Goal: Transaction & Acquisition: Purchase product/service

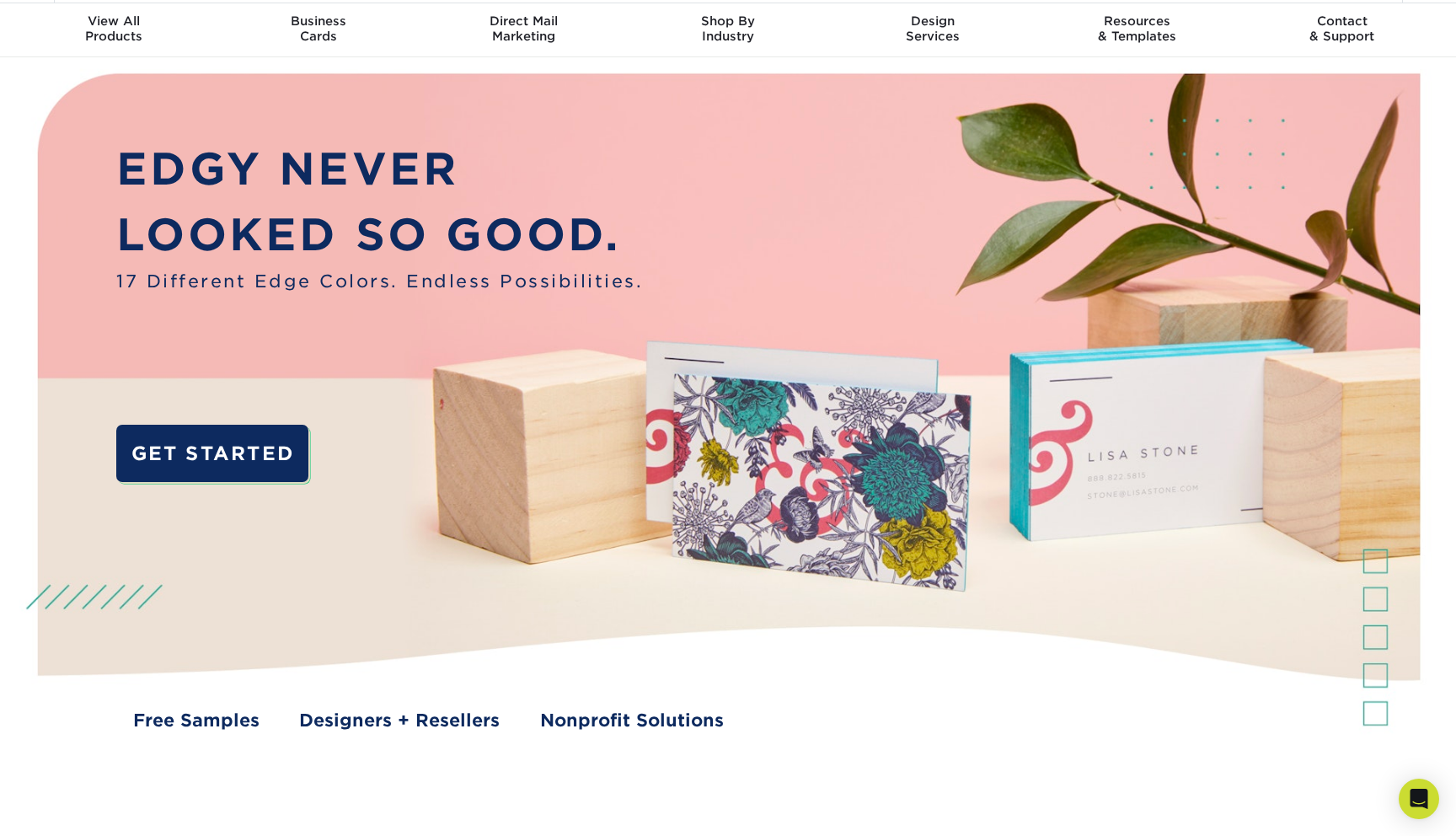
scroll to position [46, 0]
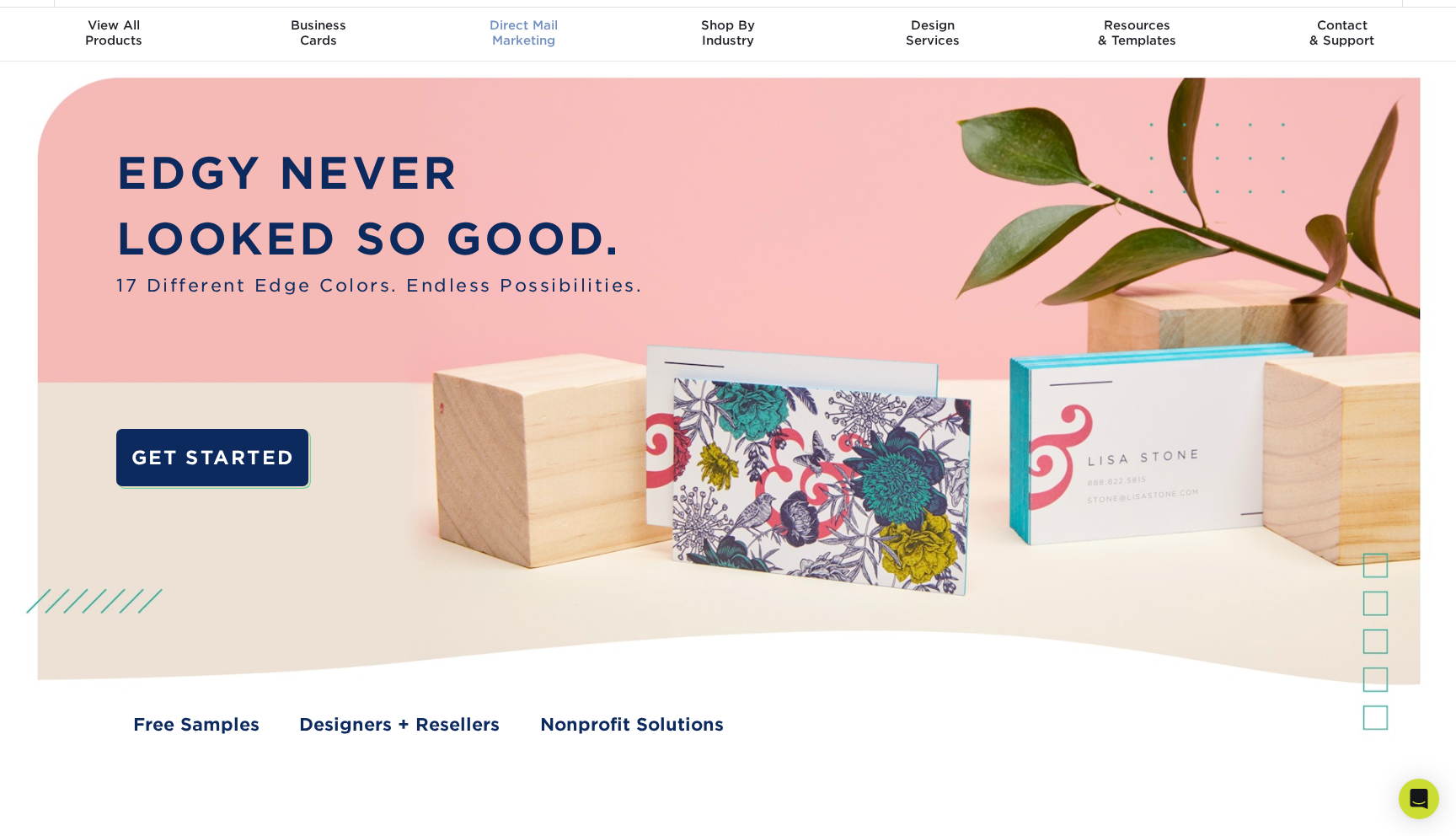
click at [541, 35] on div "Direct Mail Marketing" at bounding box center [523, 33] width 205 height 31
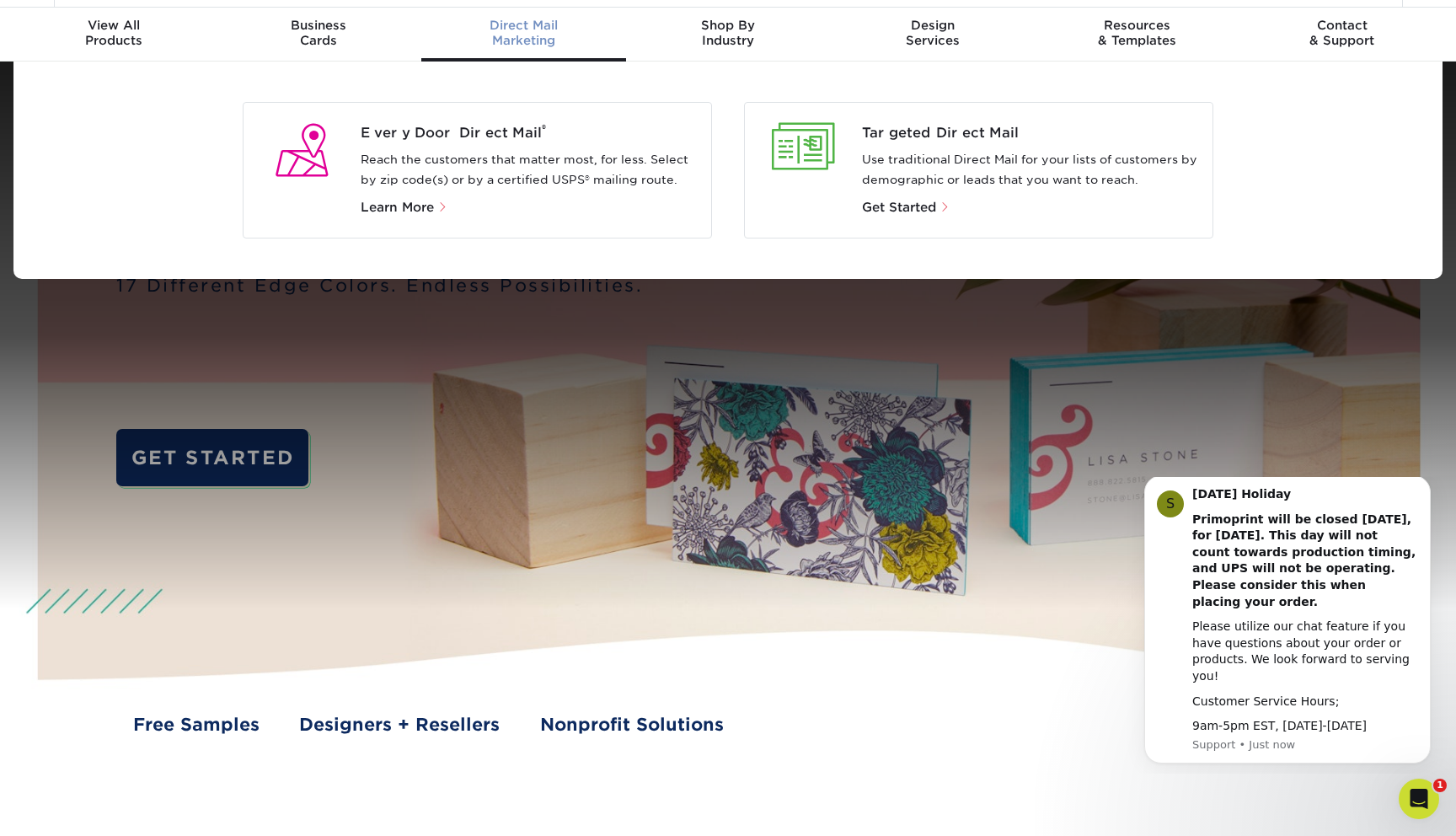
scroll to position [0, 0]
click at [893, 199] on p "Get Started" at bounding box center [1030, 207] width 337 height 20
click at [895, 207] on span "Get Started" at bounding box center [898, 207] width 74 height 15
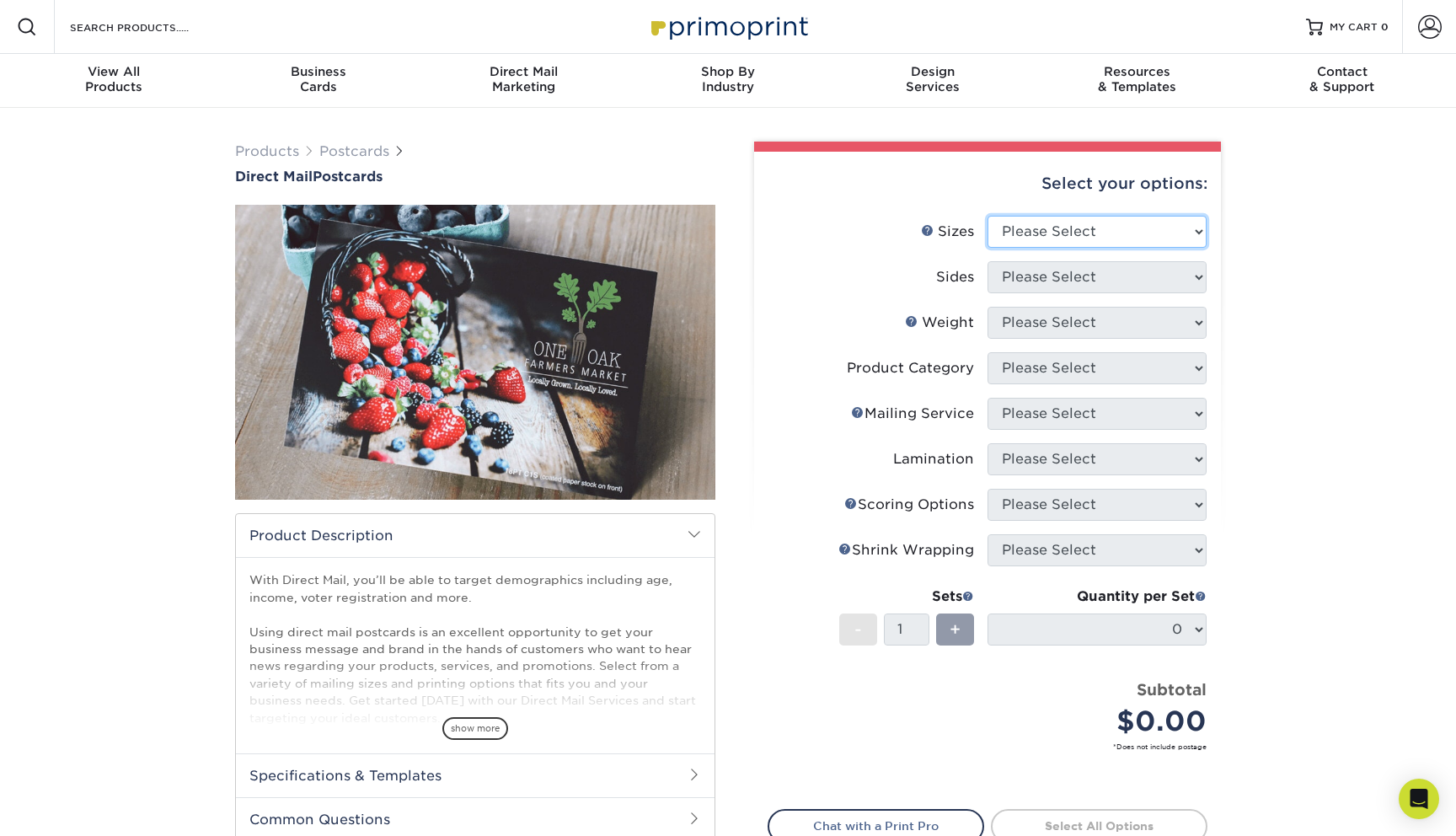
click at [1115, 232] on select "Please Select 1.5" x 7" 2" x 4" 2" x 6" 2" x 7" 2" x 8" 2.12" x 5.5" 2.12" x 5.…" at bounding box center [1096, 232] width 219 height 32
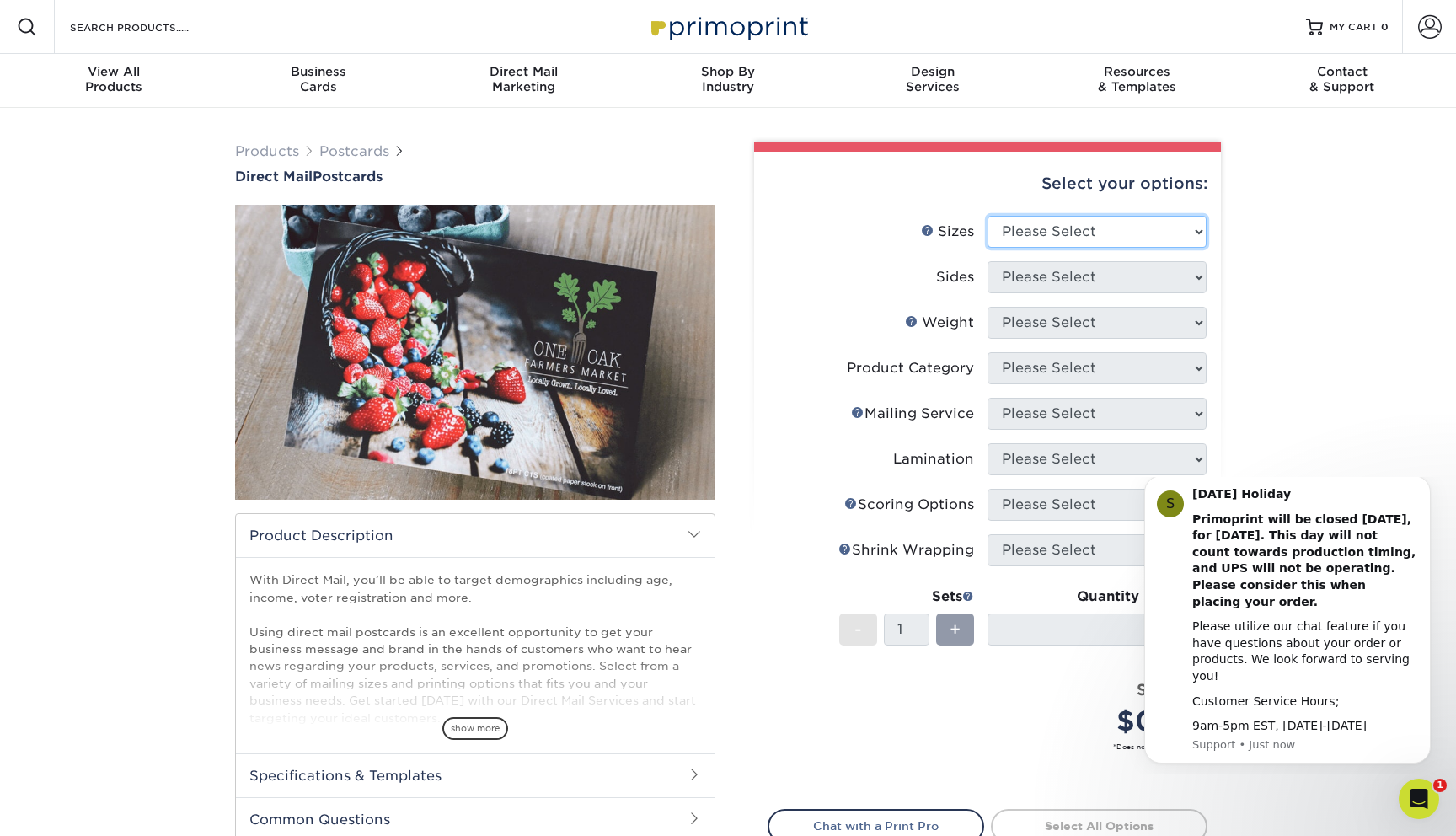
select select "6.00x11.00"
click at [987, 216] on select "Please Select 1.5" x 7" 2" x 4" 2" x 6" 2" x 7" 2" x 8" 2.12" x 5.5" 2.12" x 5.…" at bounding box center [1096, 232] width 219 height 32
click at [1052, 284] on select "Please Select Print Both Sides Print Front Only" at bounding box center [1096, 277] width 219 height 32
select select "13abbda7-1d64-4f25-8bb2-c179b224825d"
click at [987, 261] on select "Please Select Print Both Sides Print Front Only" at bounding box center [1096, 277] width 219 height 32
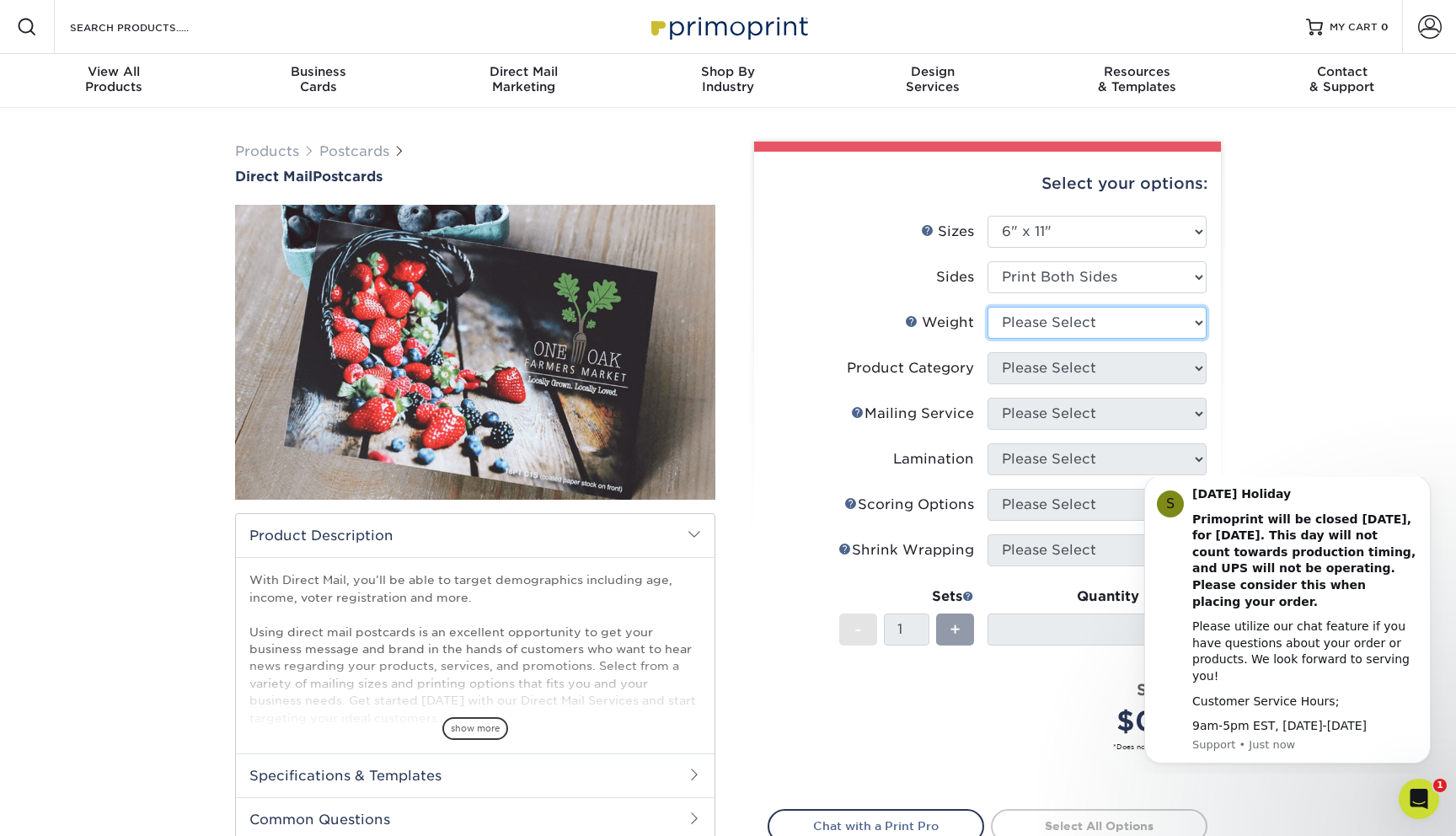
click at [1070, 321] on select "Please Select 14PT 16PT 14PT Uncoated 100LB" at bounding box center [1096, 323] width 219 height 32
select select "16PT"
click at [987, 307] on select "Please Select 14PT 16PT 14PT Uncoated 100LB" at bounding box center [1096, 323] width 219 height 32
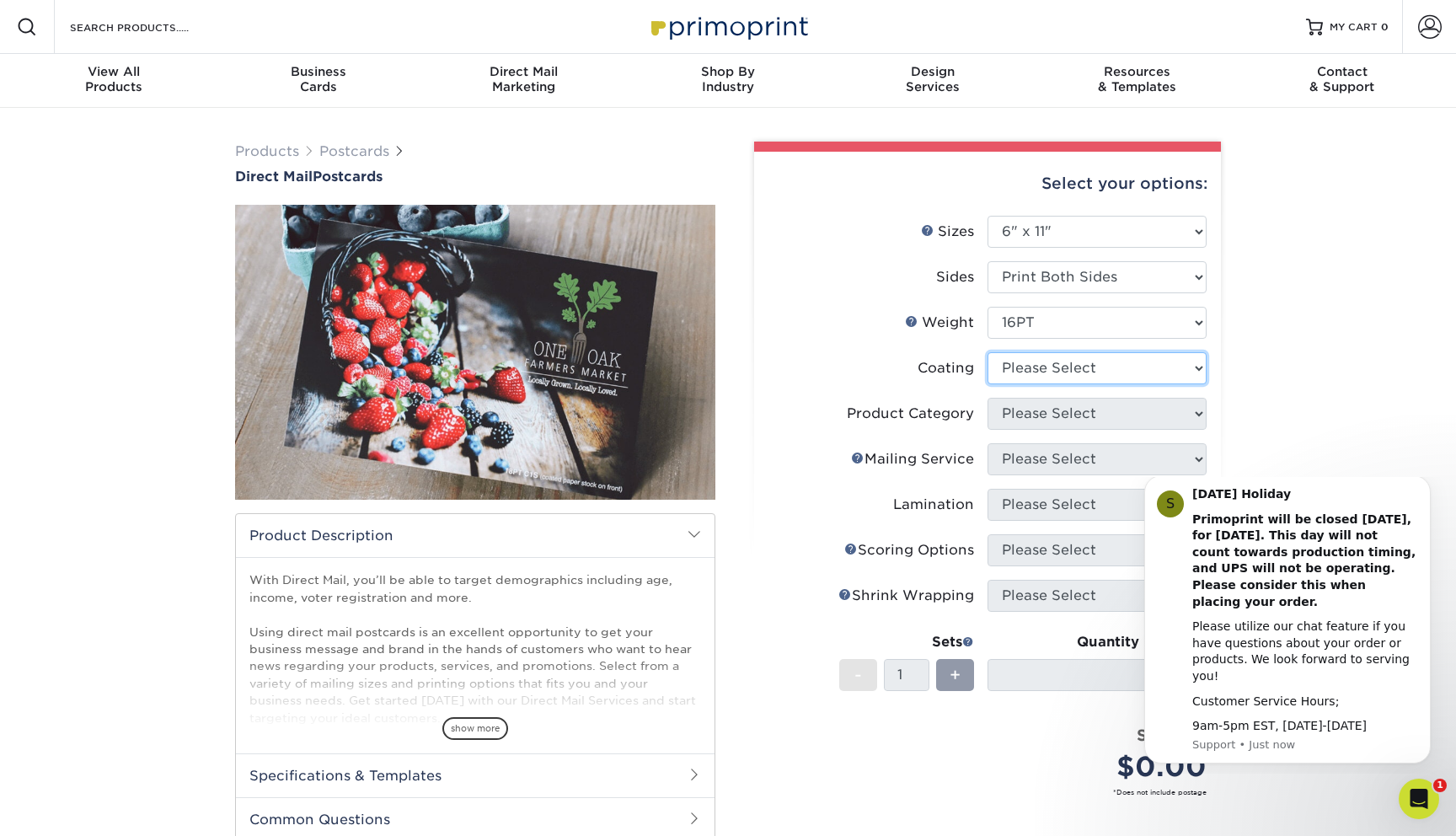
click at [1080, 372] on select at bounding box center [1096, 368] width 219 height 32
select select "121bb7b5-3b4d-429f-bd8d-bbf80e953313"
click at [987, 352] on select at bounding box center [1096, 368] width 219 height 32
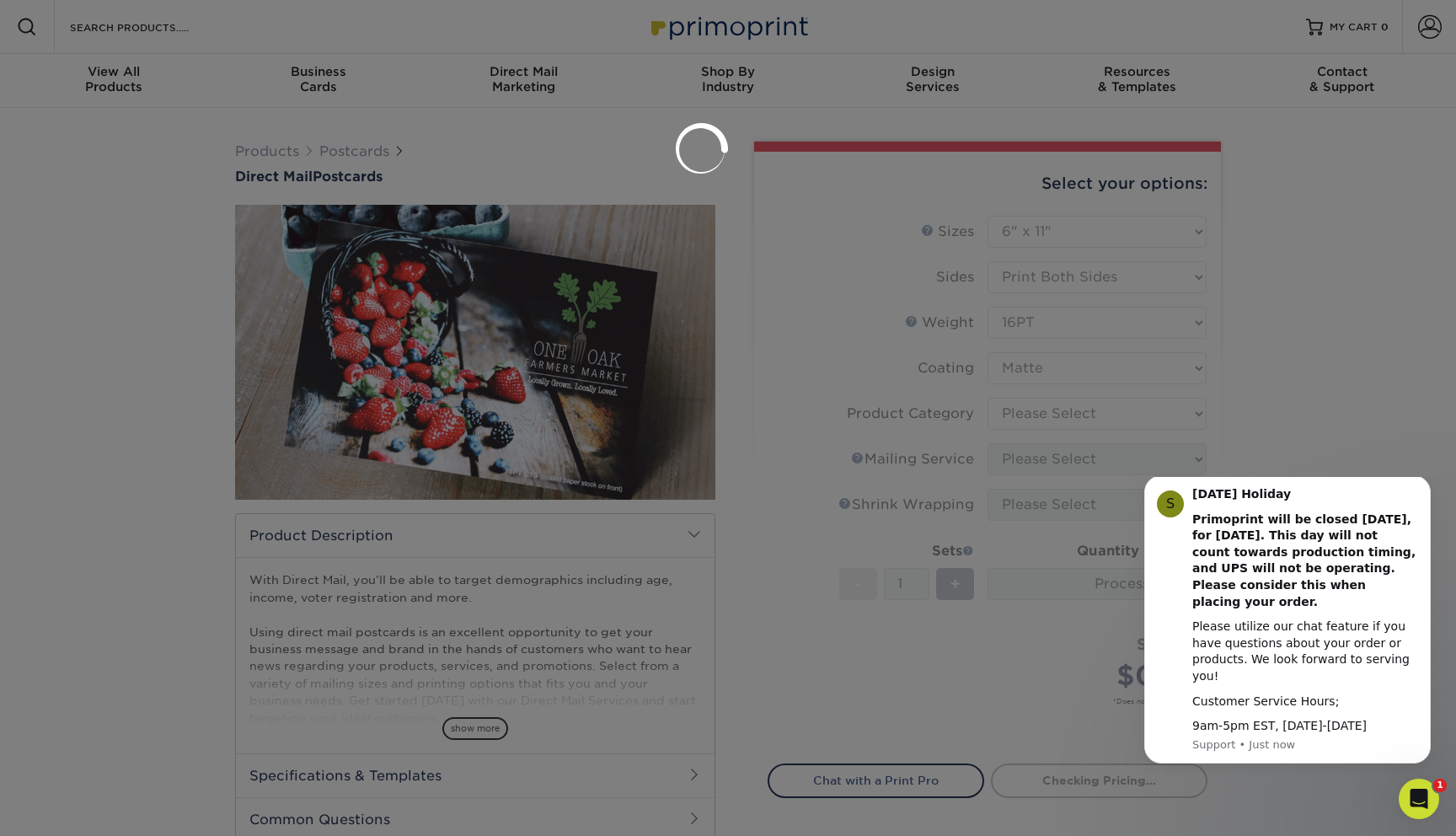
click at [1078, 418] on div at bounding box center [728, 418] width 1456 height 836
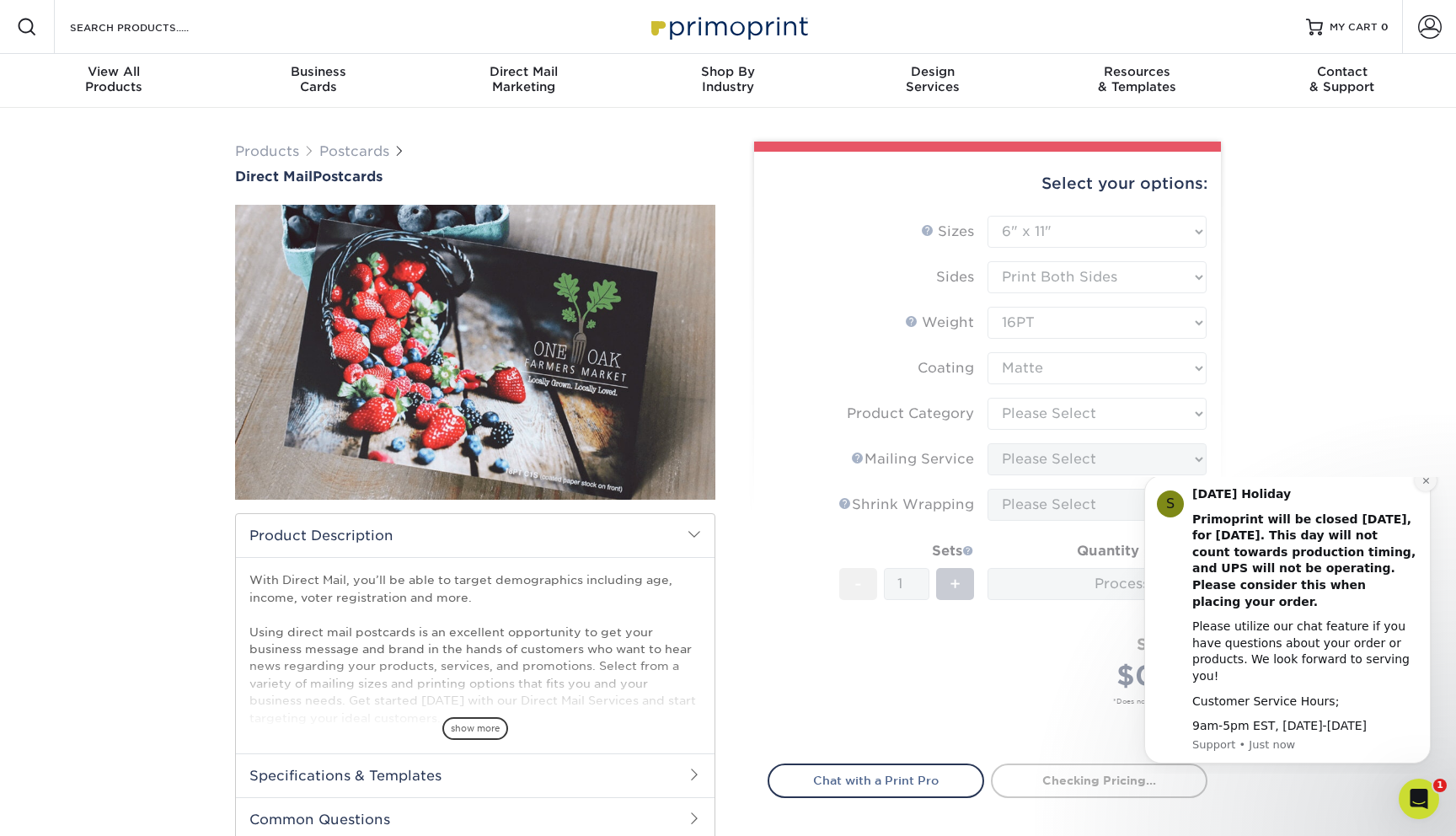
click at [1427, 486] on icon "Dismiss notification" at bounding box center [1425, 480] width 9 height 9
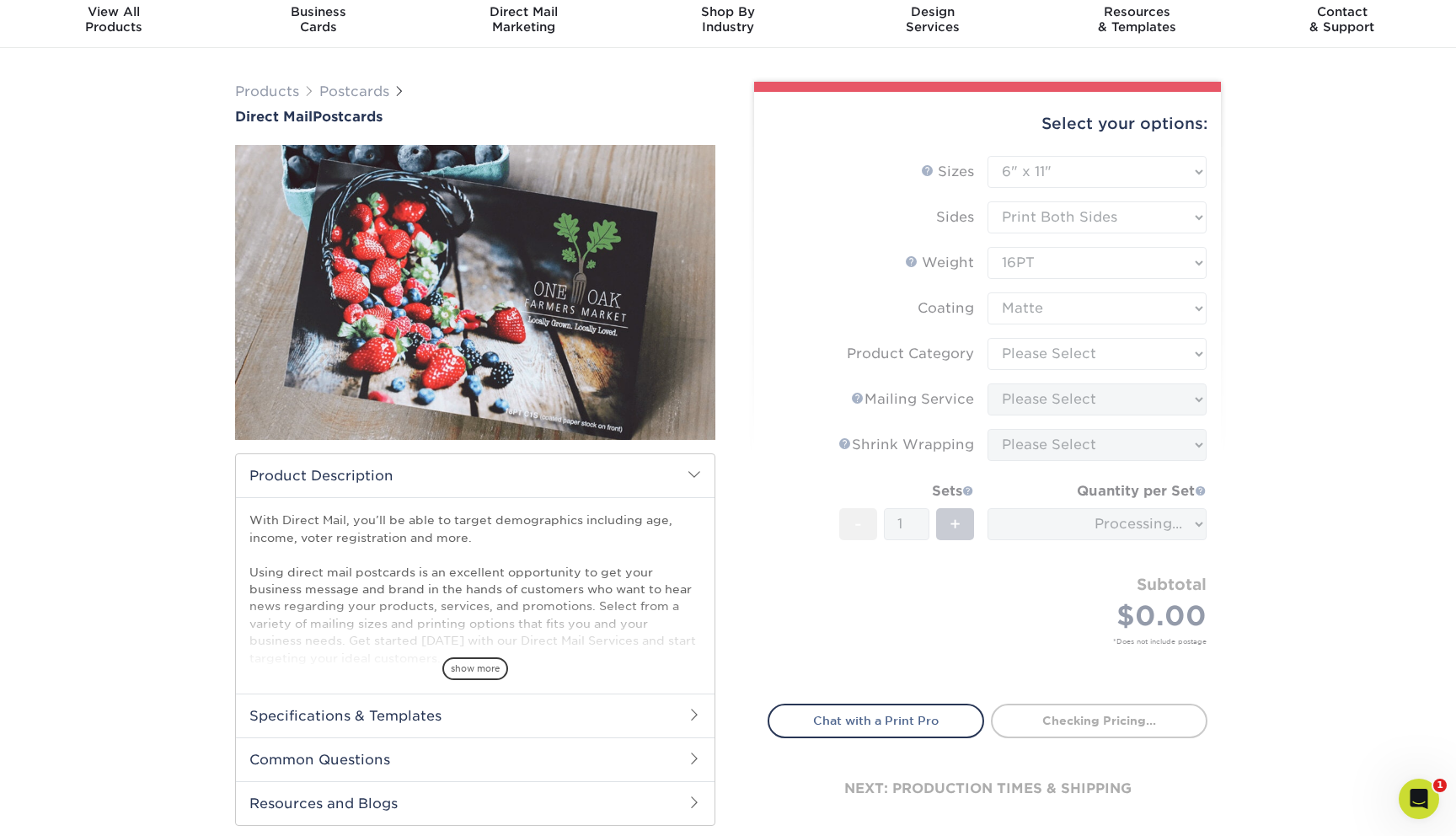
scroll to position [60, 0]
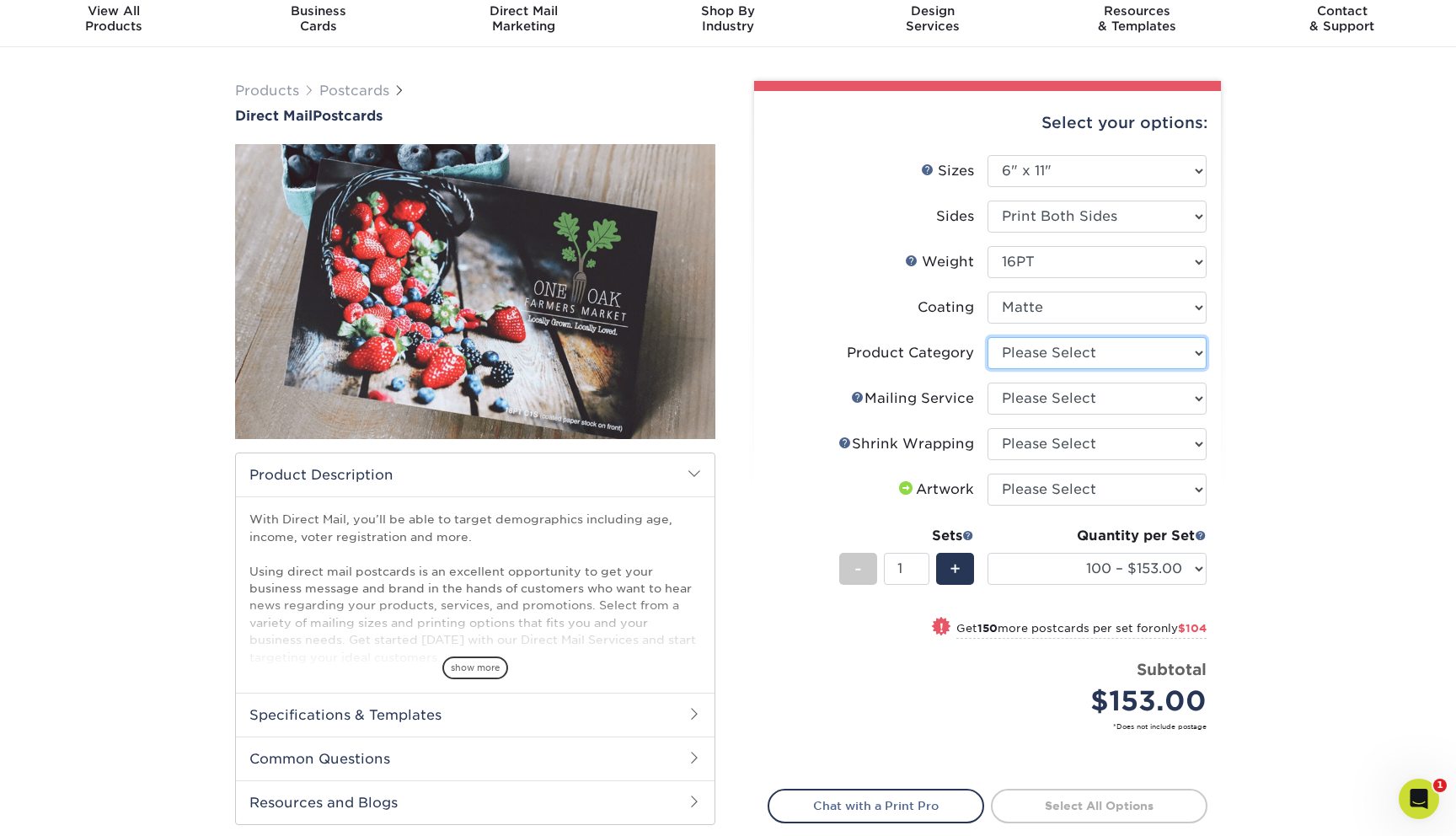
click at [1104, 348] on select "Please Select Postcards" at bounding box center [1096, 353] width 219 height 32
select select "9b7272e0-d6c8-4c3c-8e97-d3a1bcdab858"
click at [987, 337] on select "Please Select Postcards" at bounding box center [1096, 353] width 219 height 32
click at [1107, 409] on select "Please Select No Direct Mailing Service No, I will mail/stamp/imprint Direct Ma…" at bounding box center [1096, 399] width 219 height 32
select select "3359c49b-ecae-4694-8901-edec09a31a0d"
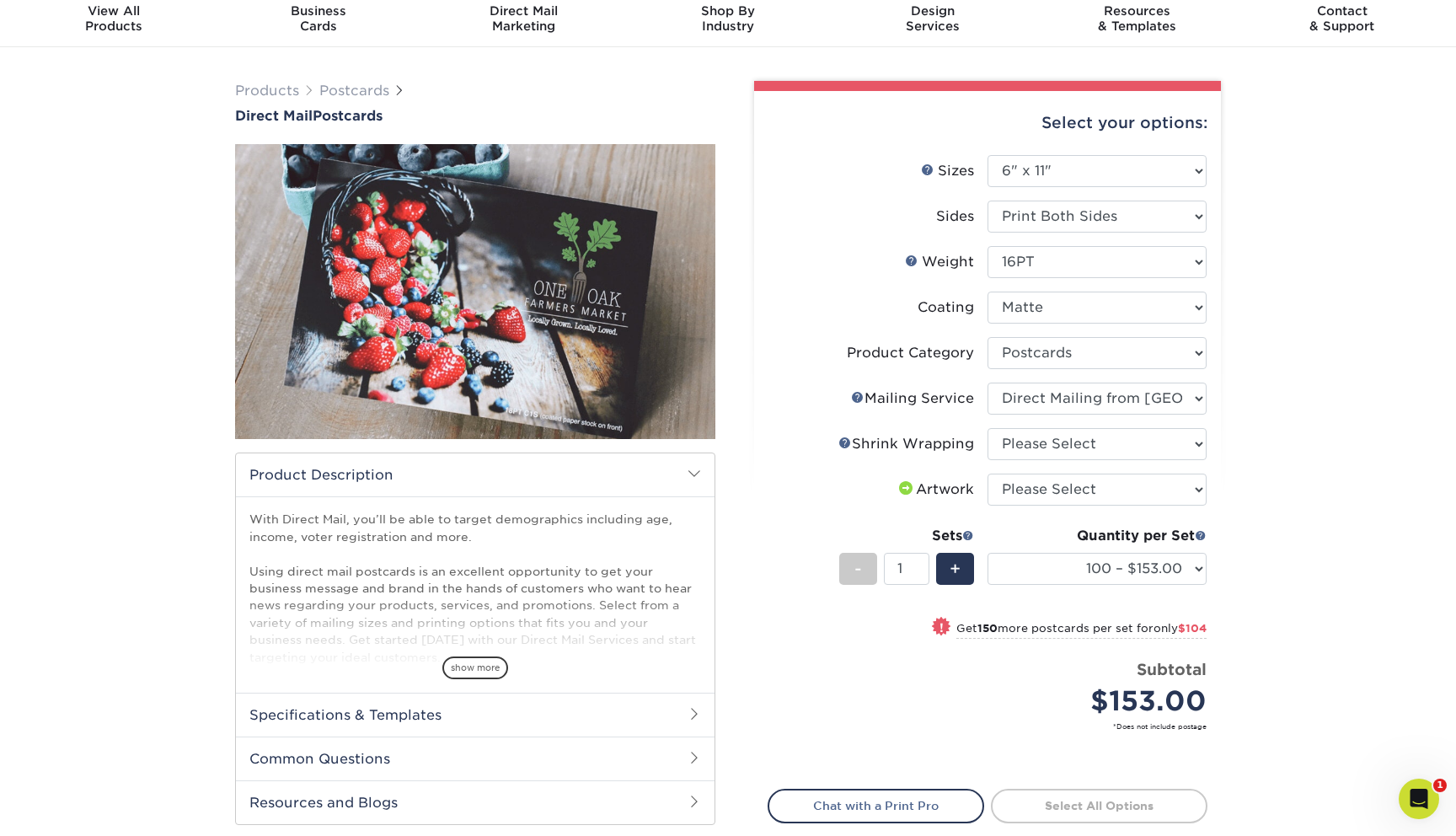
click at [987, 383] on select "Please Select No Direct Mailing Service No, I will mail/stamp/imprint Direct Ma…" at bounding box center [1096, 399] width 219 height 32
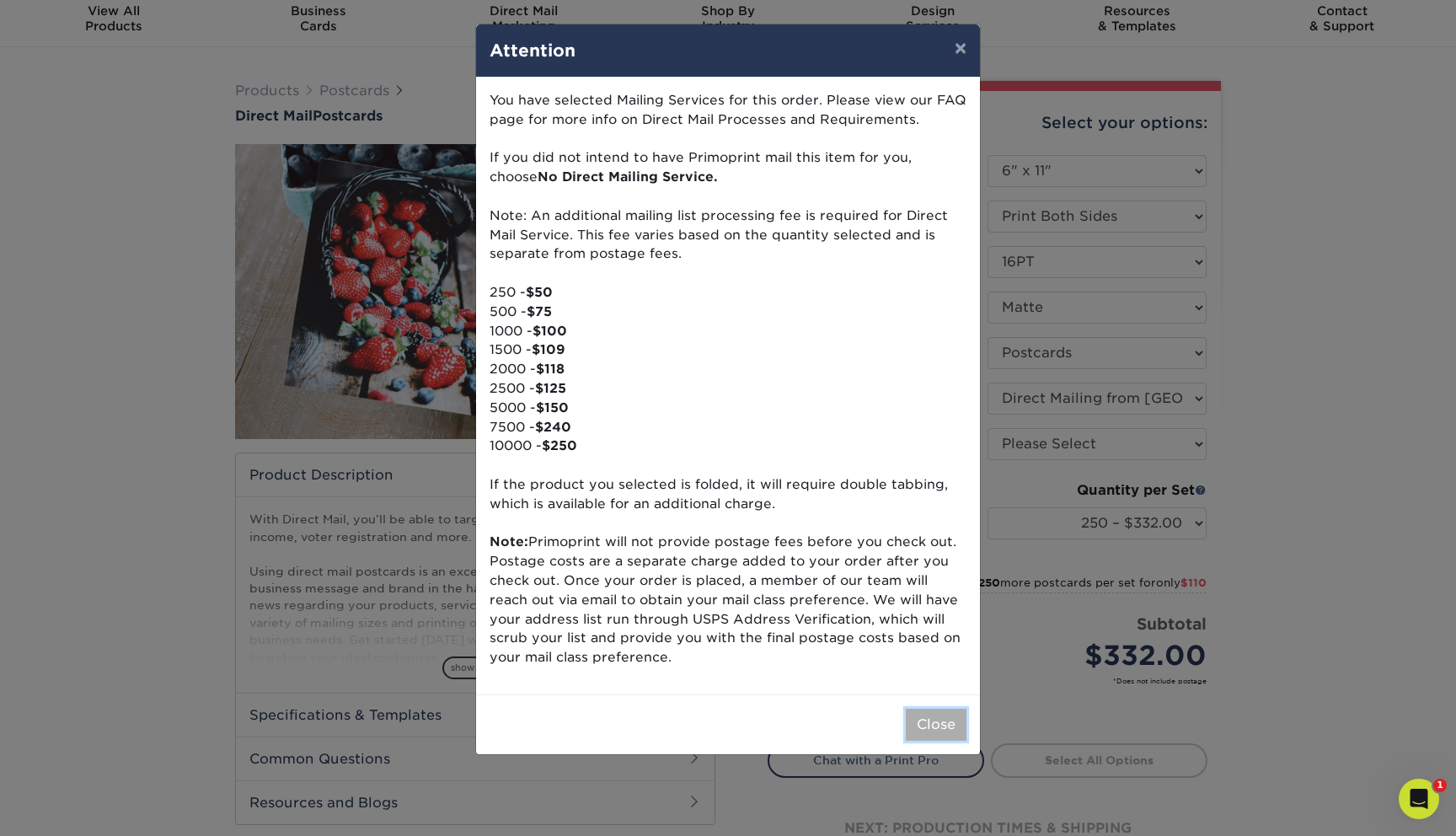
click at [946, 725] on button "Close" at bounding box center [935, 724] width 60 height 32
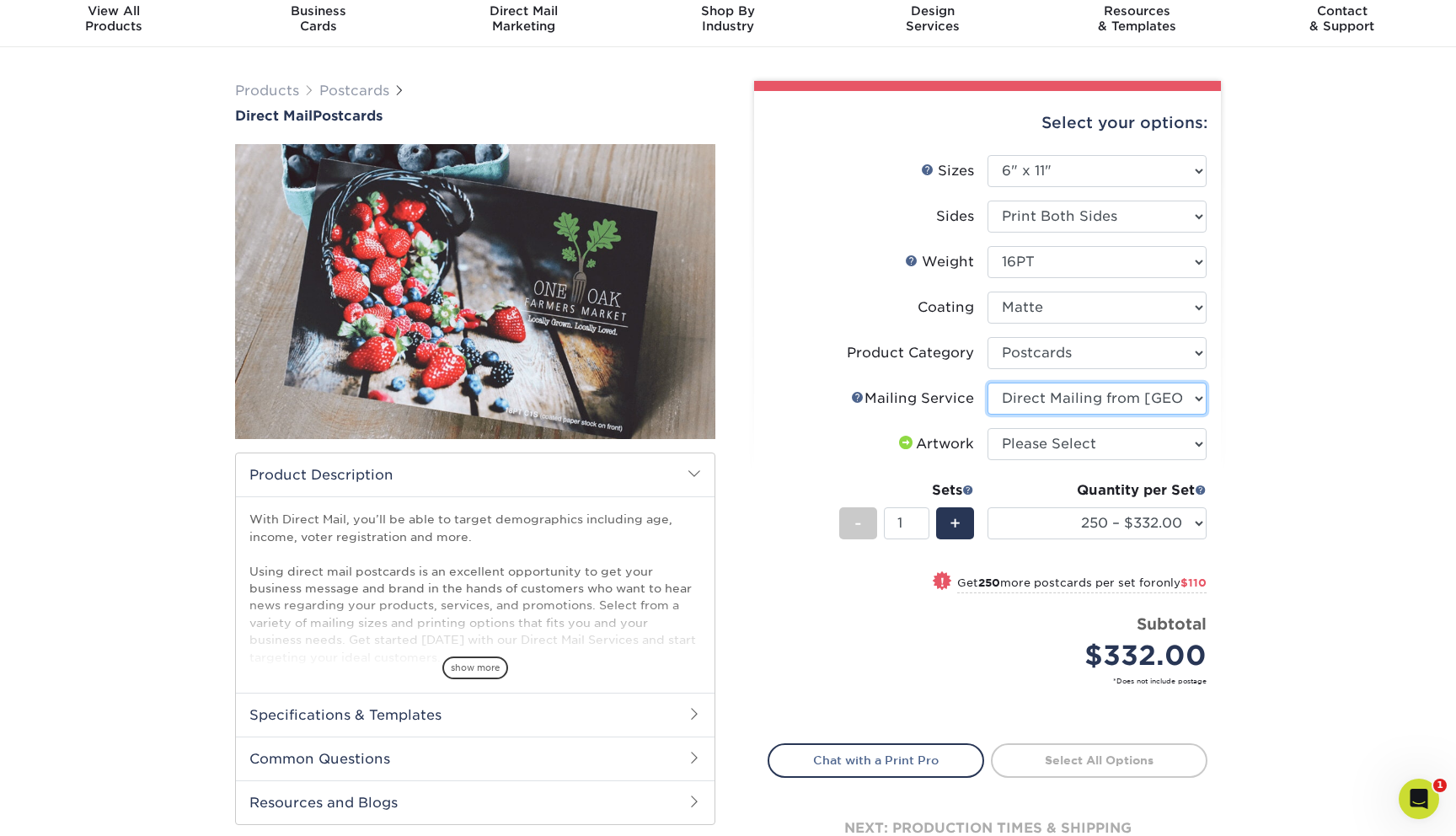
click at [1128, 402] on select "Please Select No Direct Mailing Service No, I will mail/stamp/imprint Direct Ma…" at bounding box center [1096, 399] width 219 height 32
click at [1109, 437] on select "Please Select I will upload files I need a design - $150" at bounding box center [1096, 444] width 219 height 32
select select "upload"
click at [987, 428] on select "Please Select I will upload files I need a design - $150" at bounding box center [1096, 444] width 219 height 32
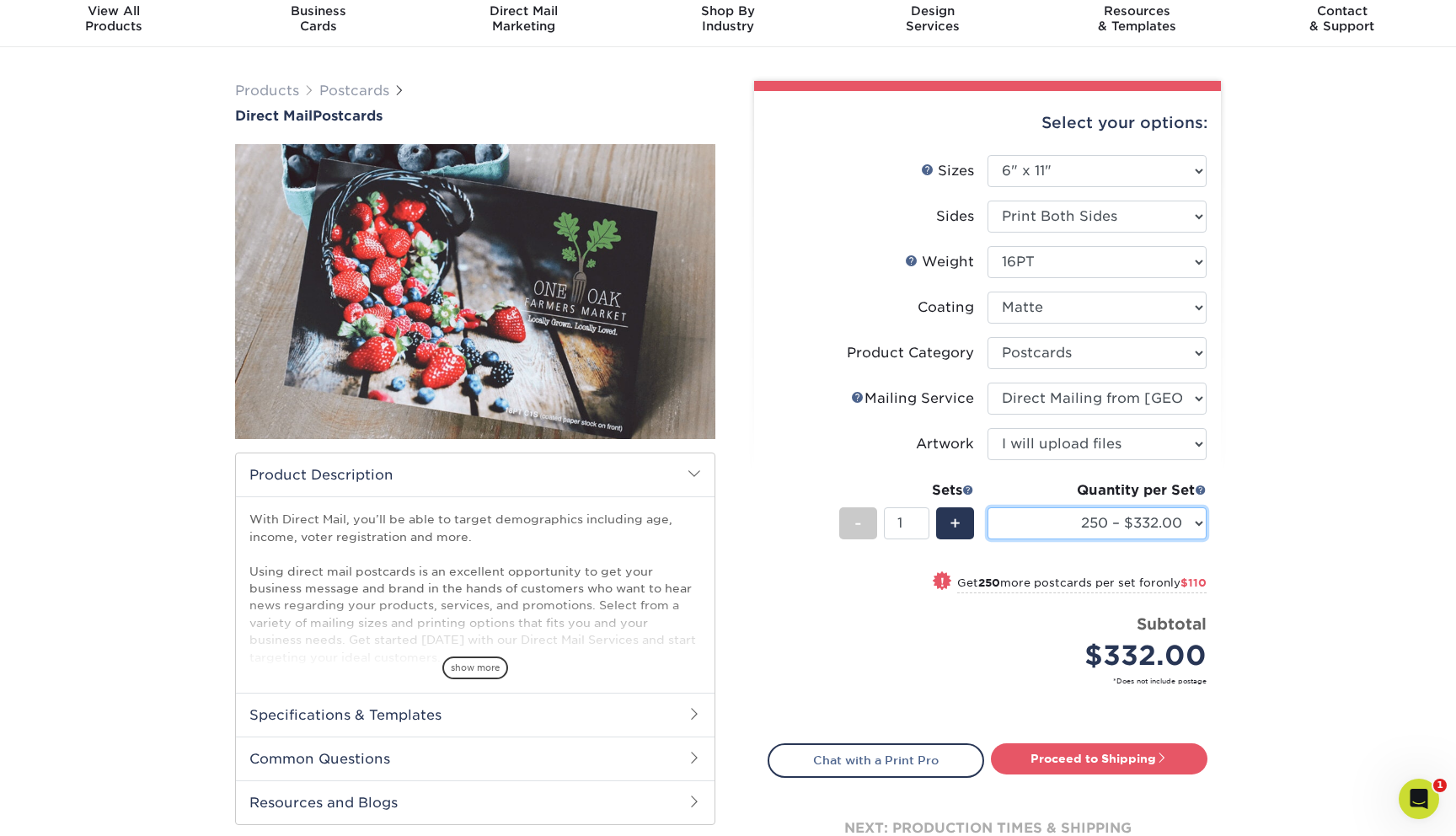
click at [1104, 525] on select "250 – $332.00 500 – $442.00 1000 – $575.00 2500 – $851.00 5000 – $1295.00 7500 …" at bounding box center [1096, 523] width 219 height 32
select select "10000 – $2529.00"
click at [987, 508] on select "250 – $332.00 500 – $442.00 1000 – $575.00 2500 – $851.00 5000 – $1295.00 7500 …" at bounding box center [1096, 523] width 219 height 32
click at [1344, 532] on div "Products Postcards Direct Mail Postcards $" at bounding box center [728, 494] width 1456 height 892
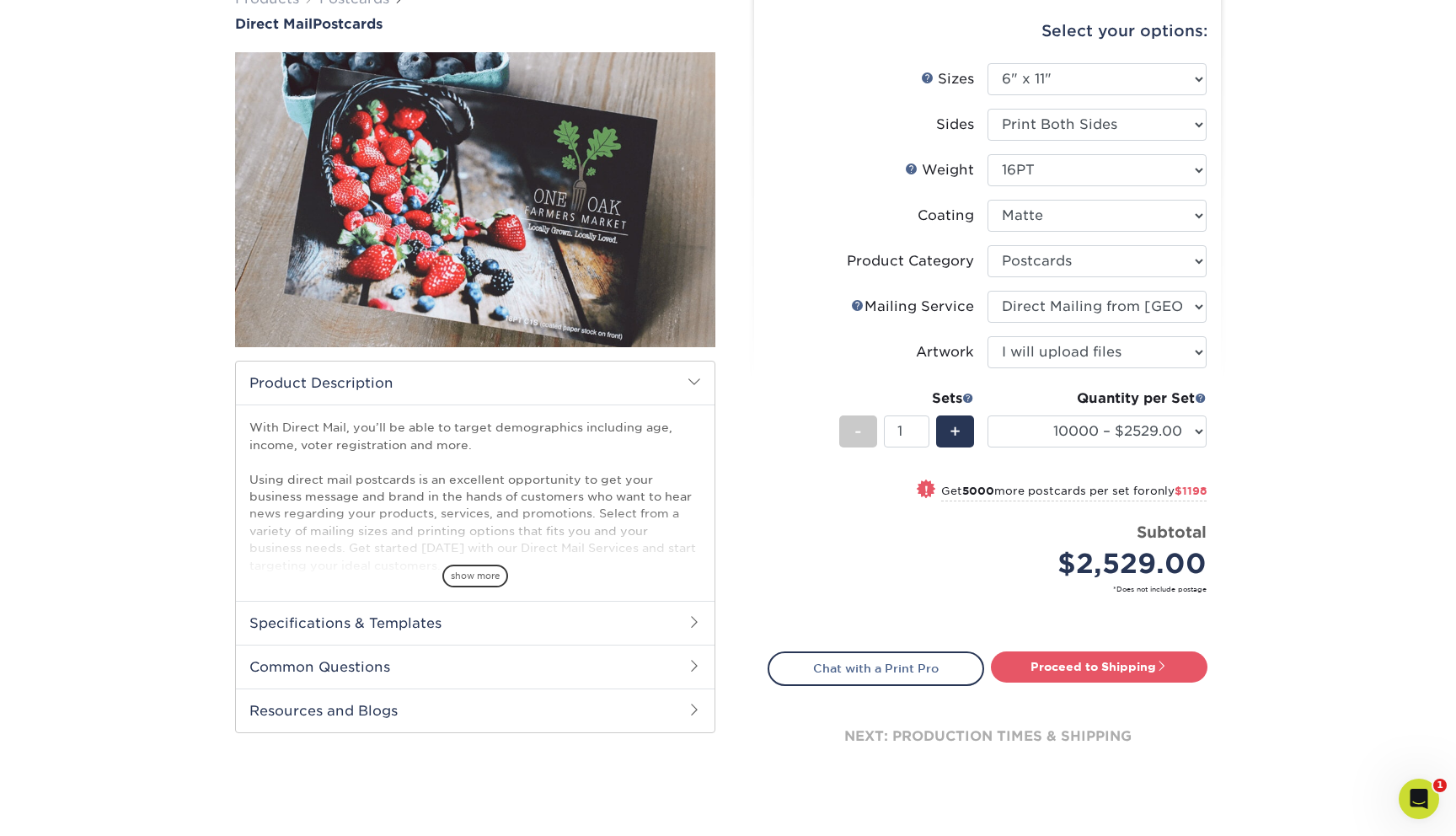
scroll to position [163, 0]
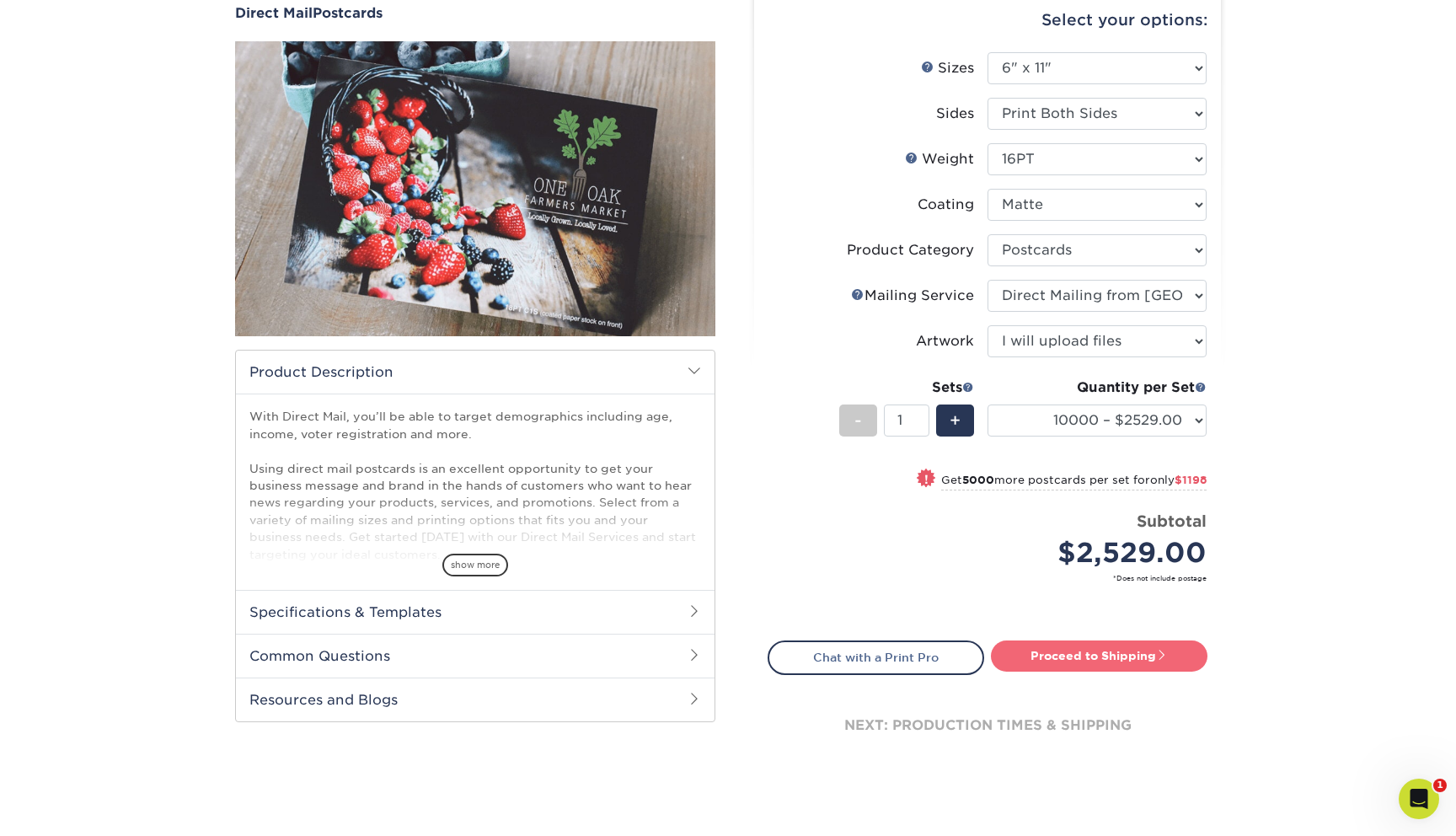
click at [1159, 662] on link "Proceed to Shipping" at bounding box center [1098, 655] width 217 height 31
type input "Set 1"
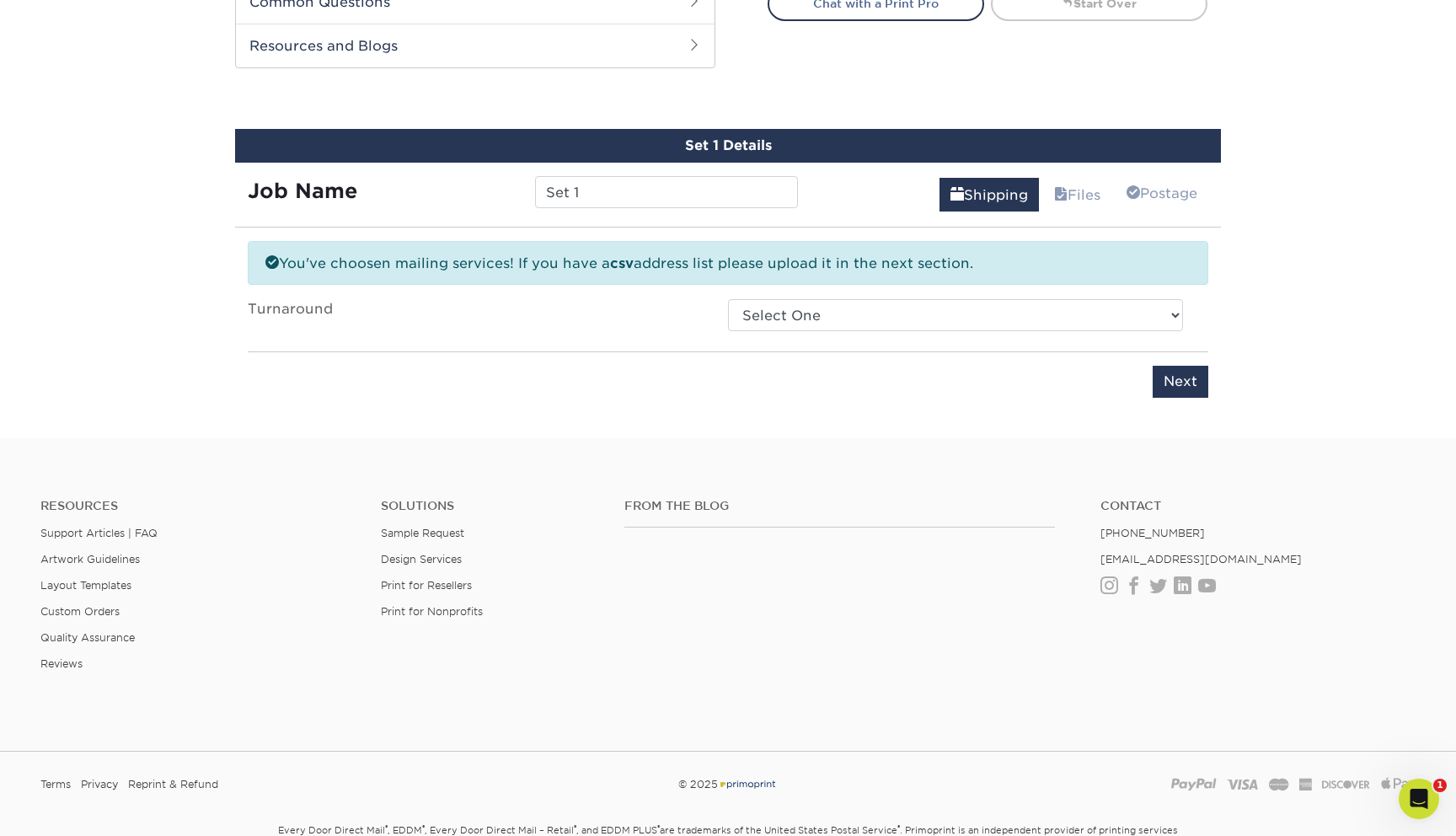
scroll to position [849, 0]
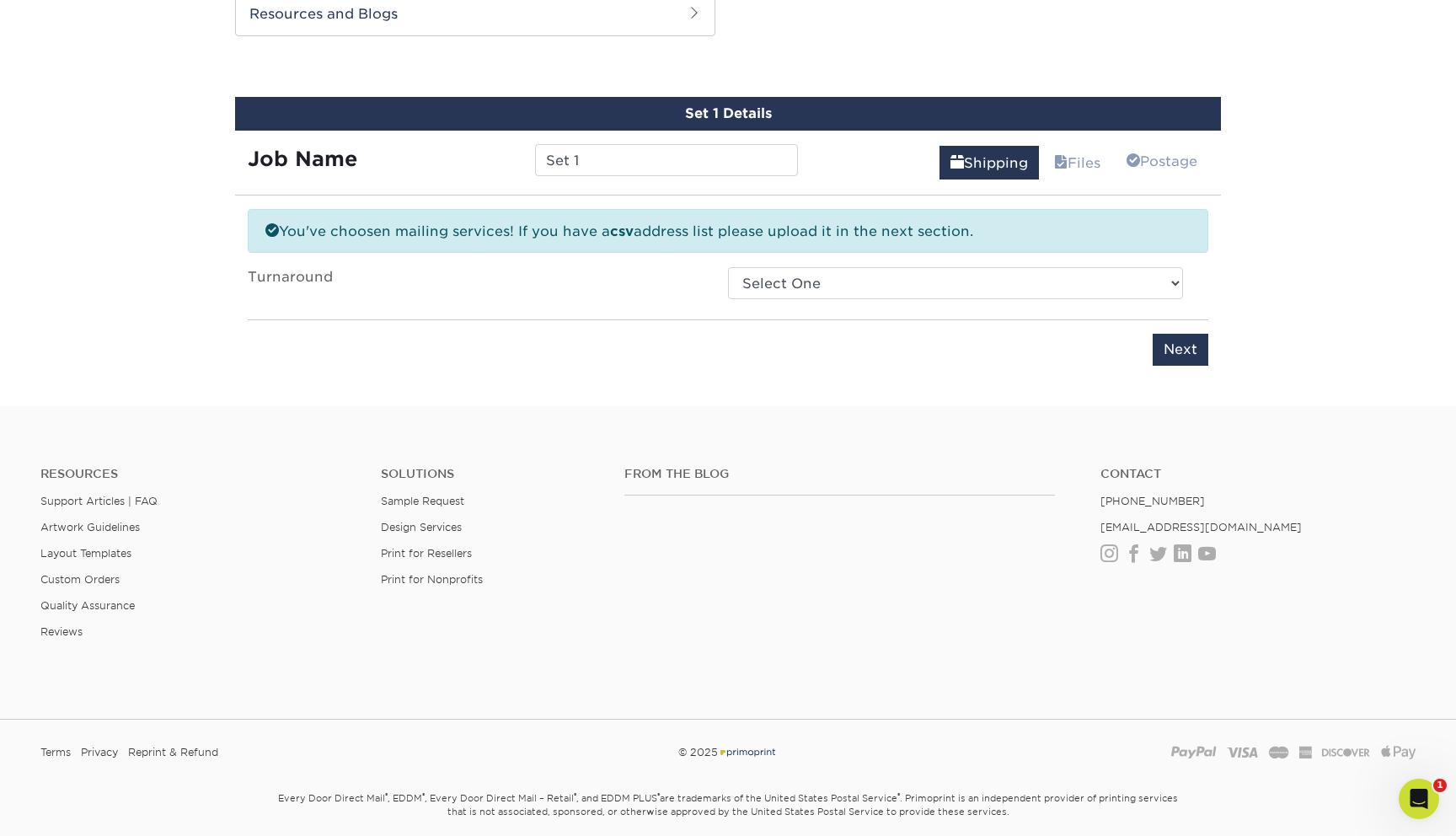
click at [963, 307] on div "You've choosen mailing services! If you have a csv address list please upload i…" at bounding box center [727, 297] width 960 height 177
click at [962, 292] on select "Select One 2-4 Business Days 2 Day Next Business Day" at bounding box center [956, 283] width 455 height 32
select select "e6d5a671-ad00-45b7-8efe-e4158db20ed9"
click at [728, 267] on select "Select One 2-4 Business Days 2 Day Next Business Day" at bounding box center [956, 283] width 455 height 32
click at [1166, 343] on input "Next" at bounding box center [1180, 349] width 55 height 32
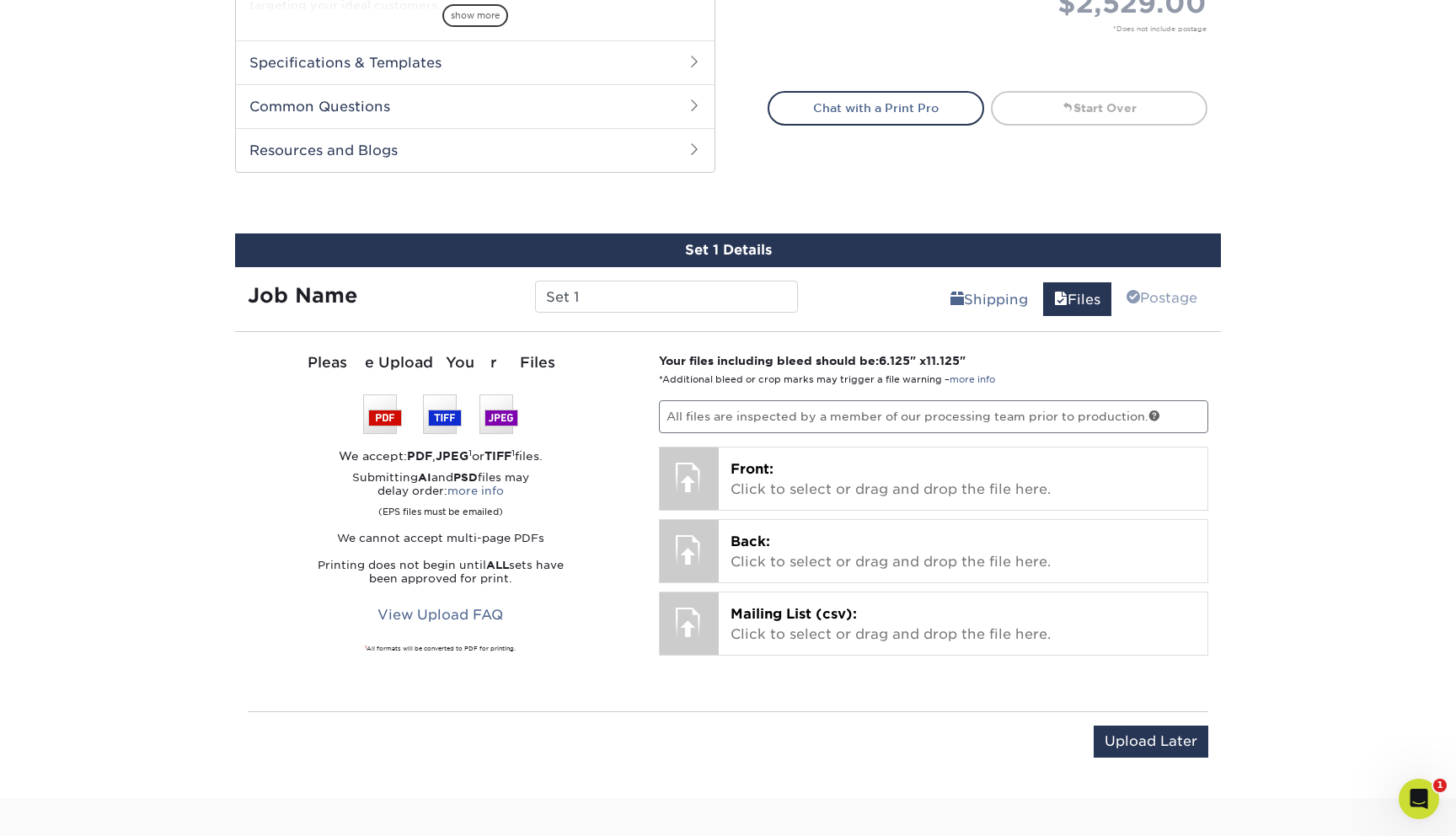
scroll to position [715, 0]
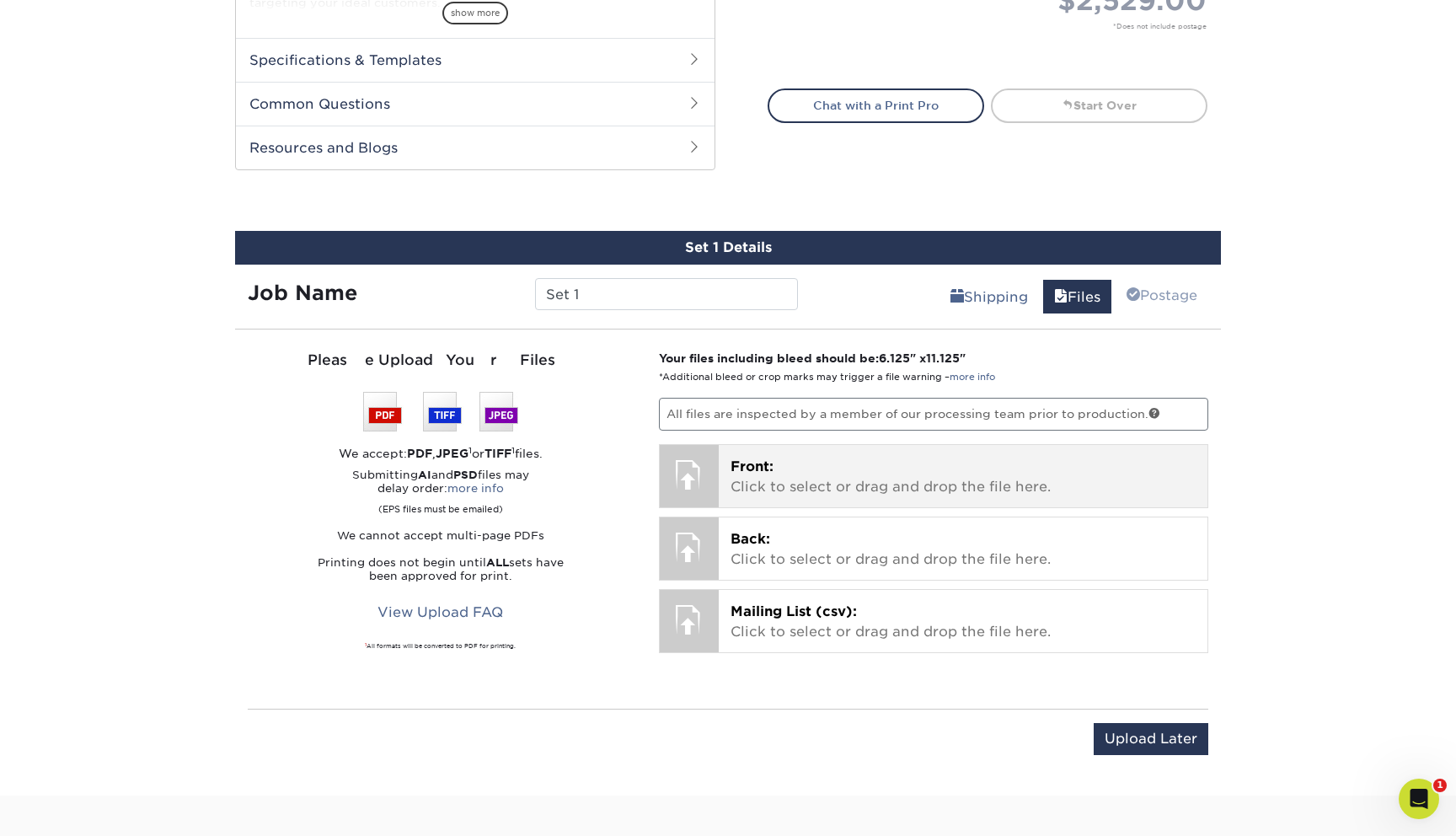
click at [1035, 471] on p "Front: Click to select or drag and drop the file here." at bounding box center [962, 477] width 466 height 41
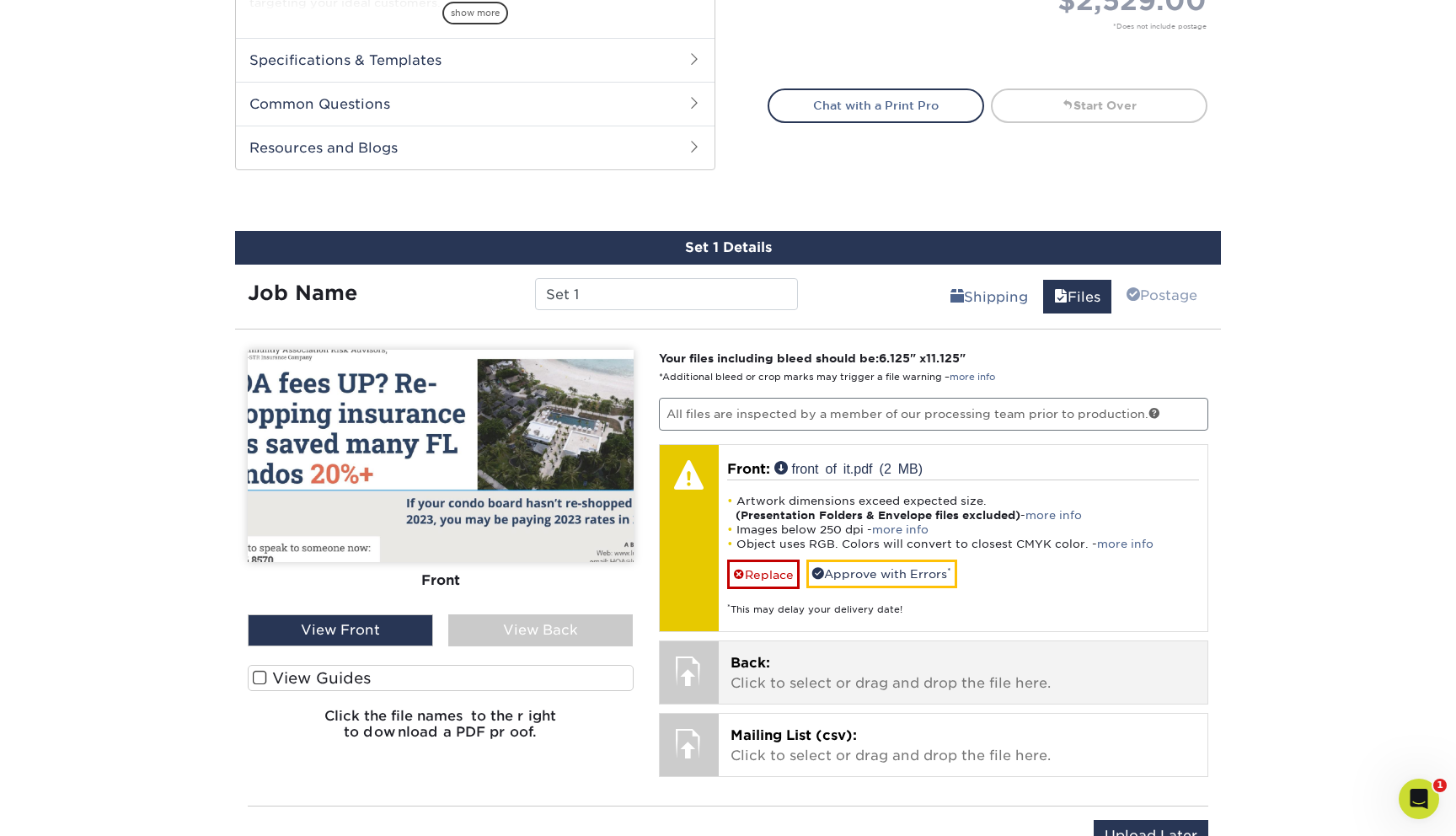
click at [967, 661] on p "Back: Click to select or drag and drop the file here." at bounding box center [962, 673] width 466 height 41
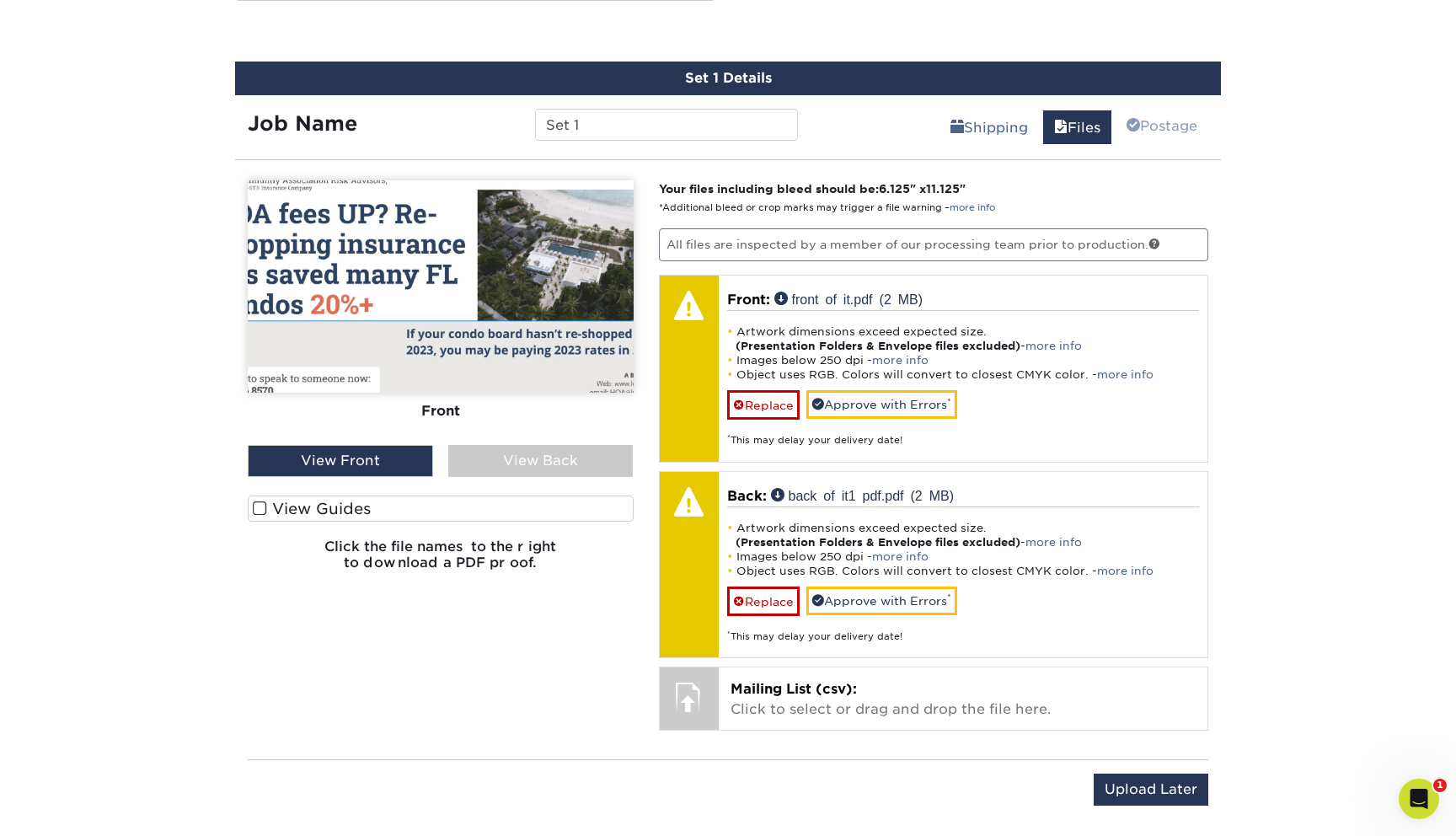
scroll to position [886, 0]
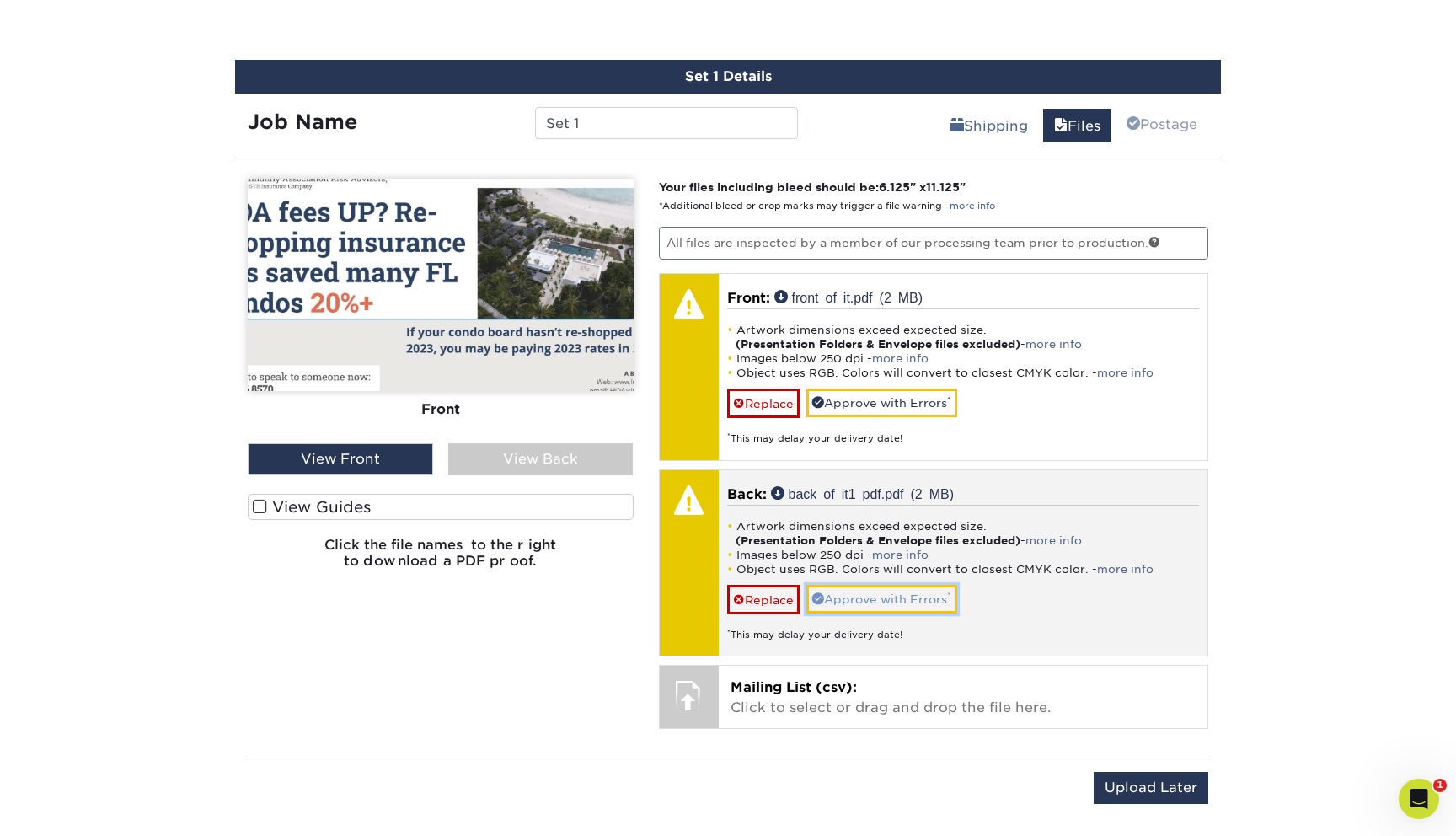
click at [917, 601] on link "Approve with Errors *" at bounding box center [881, 599] width 150 height 29
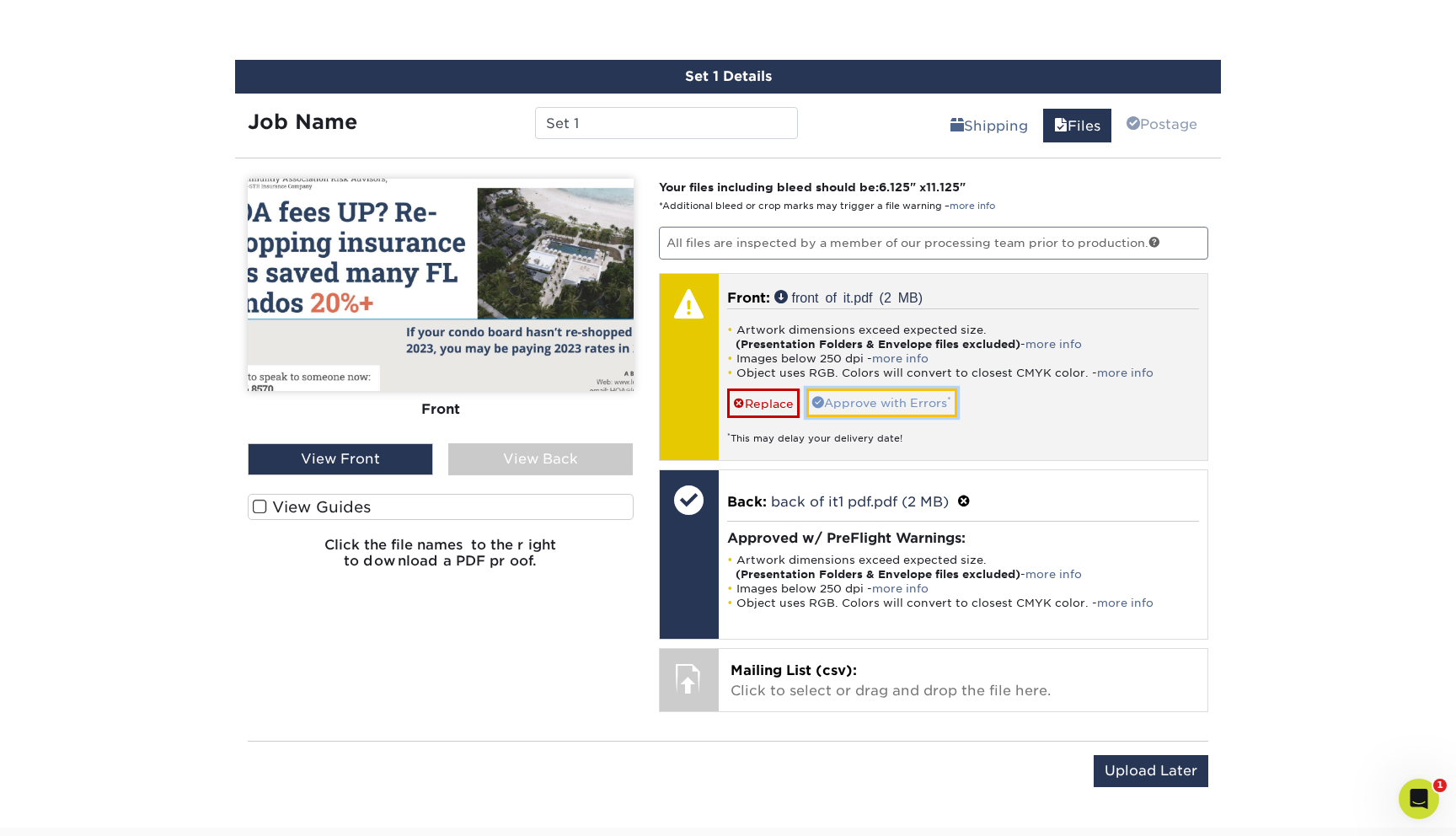
click at [934, 400] on link "Approve with Errors *" at bounding box center [881, 403] width 150 height 29
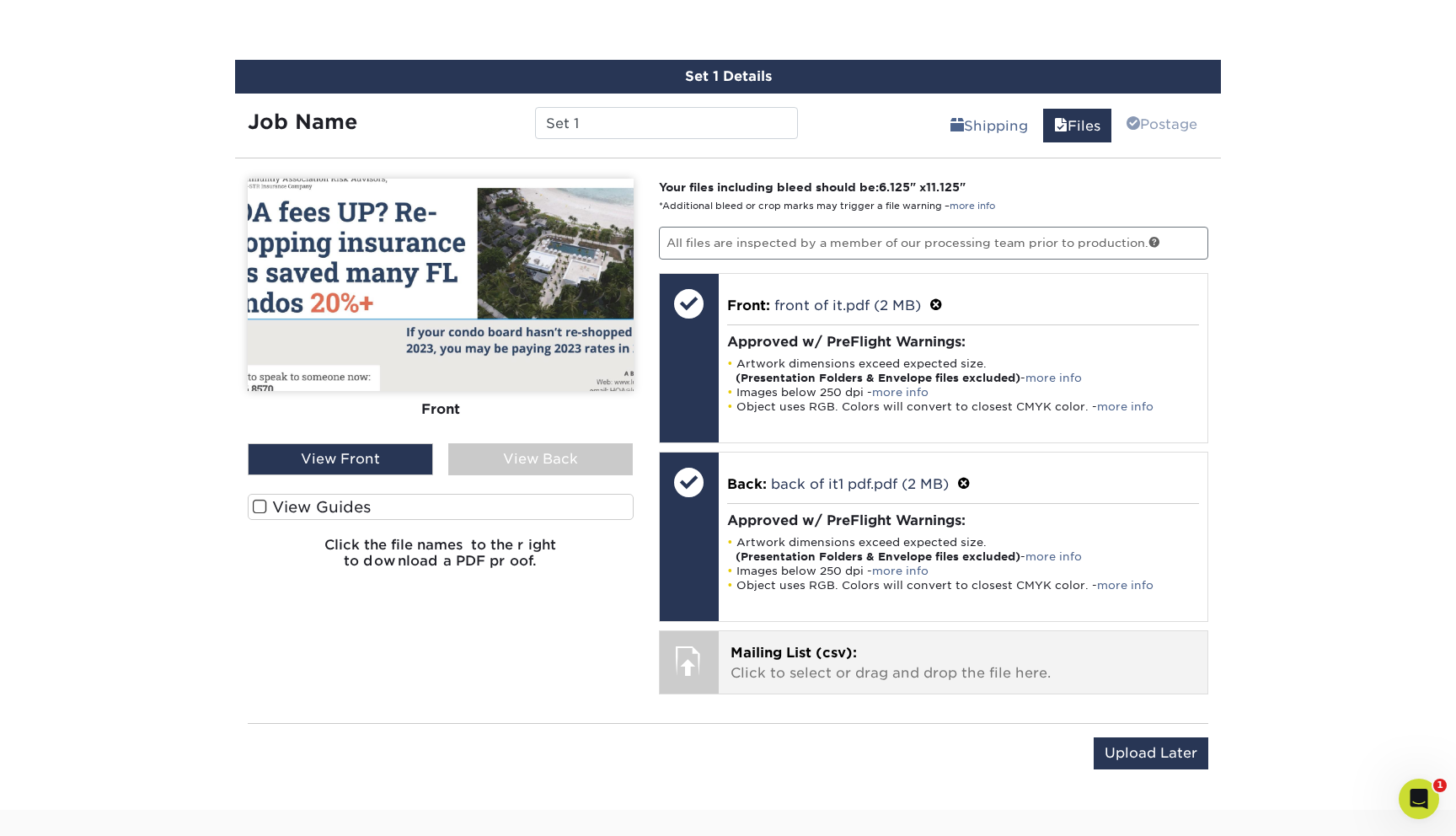
click at [927, 664] on p "Mailing List (csv): Click to select or drag and drop the file here." at bounding box center [962, 663] width 466 height 41
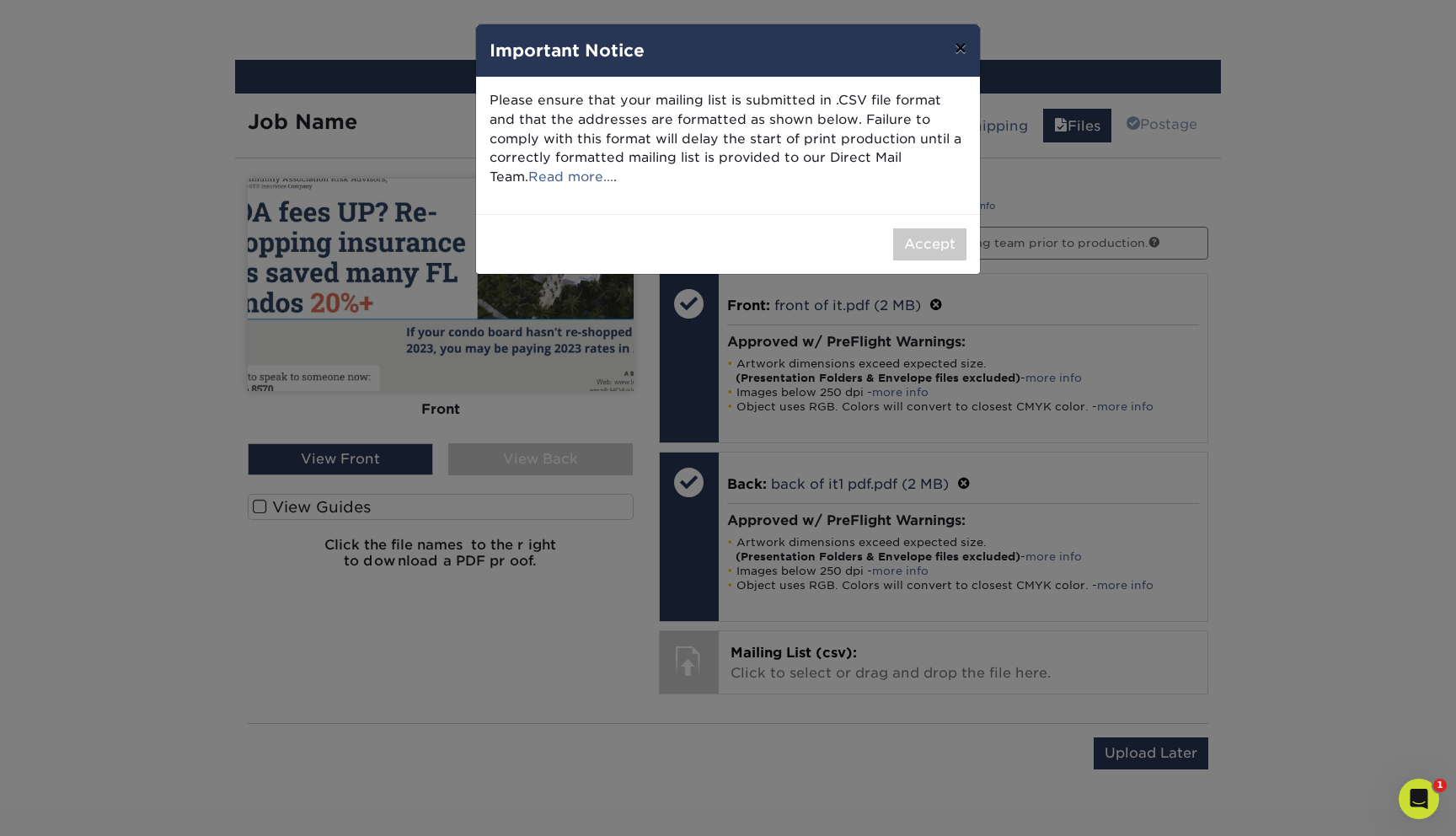
drag, startPoint x: 954, startPoint y: 53, endPoint x: 787, endPoint y: 166, distance: 201.6
click at [787, 166] on div "× Important Notice Please ensure that your mailing list is submitted in .CSV fi…" at bounding box center [727, 149] width 505 height 251
click at [564, 171] on link "Read more..." at bounding box center [571, 176] width 85 height 16
click at [967, 43] on button "×" at bounding box center [959, 48] width 39 height 47
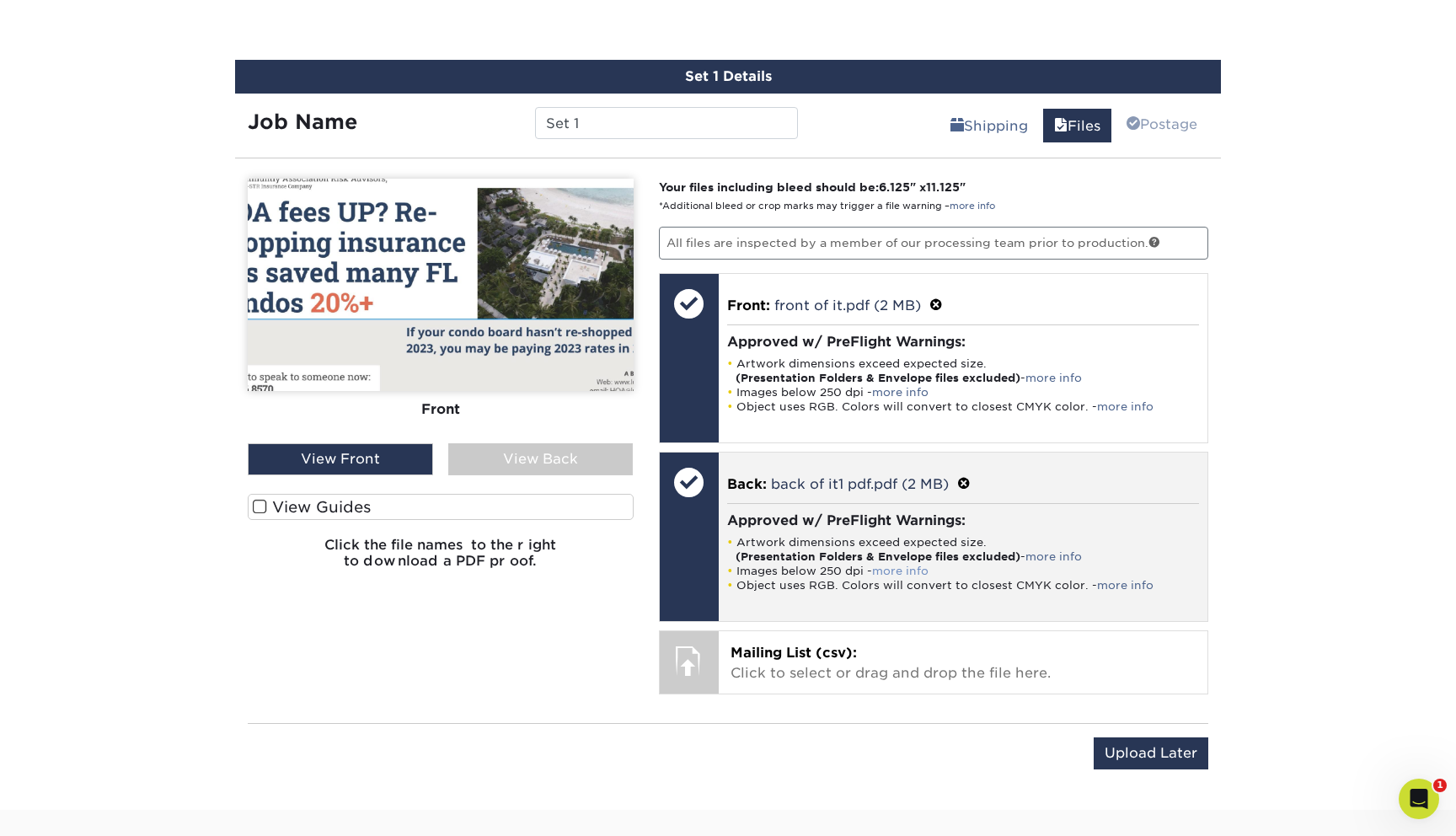
click at [893, 567] on link "more info" at bounding box center [899, 571] width 56 height 13
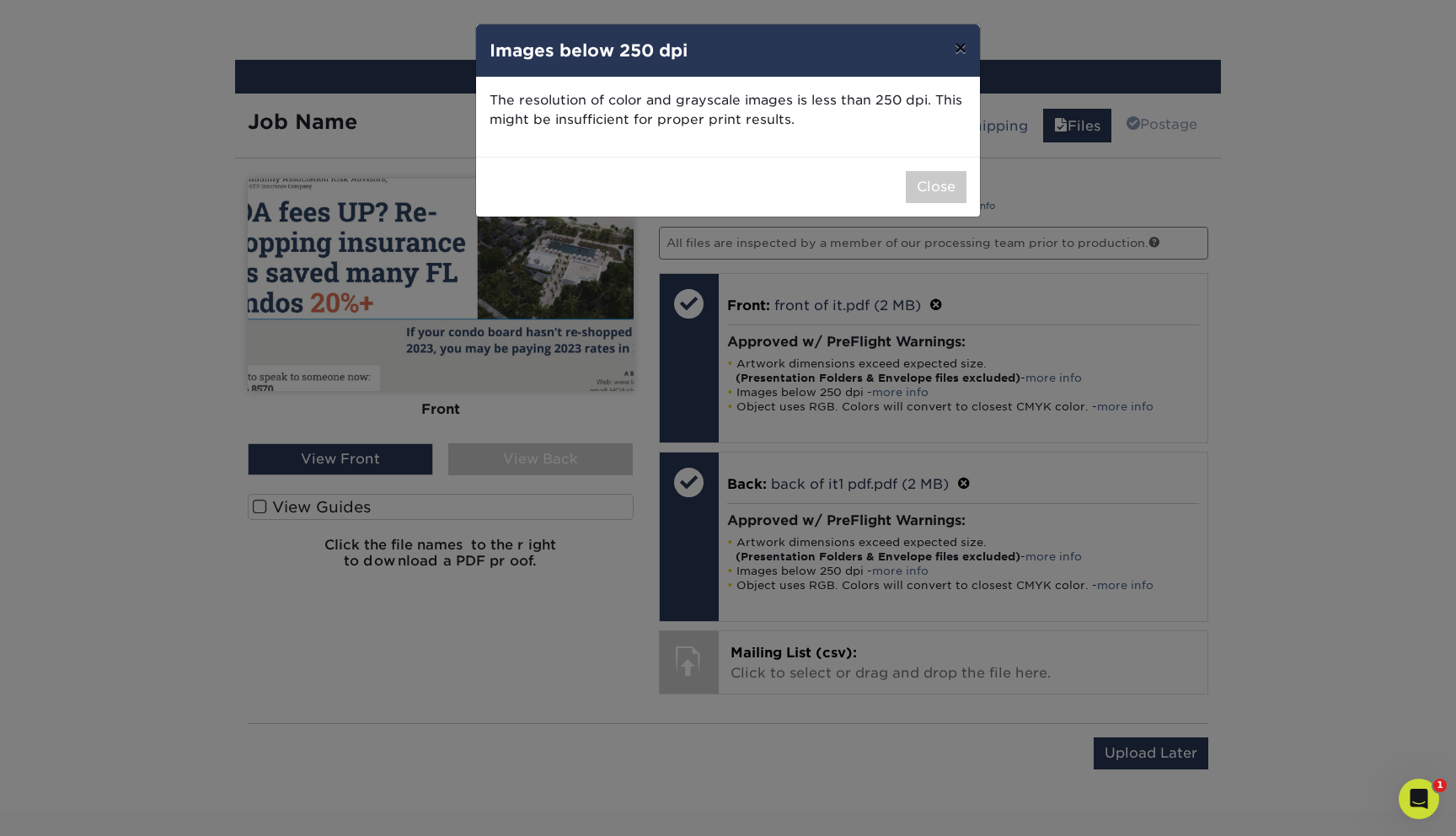
click at [951, 44] on button "×" at bounding box center [959, 48] width 39 height 47
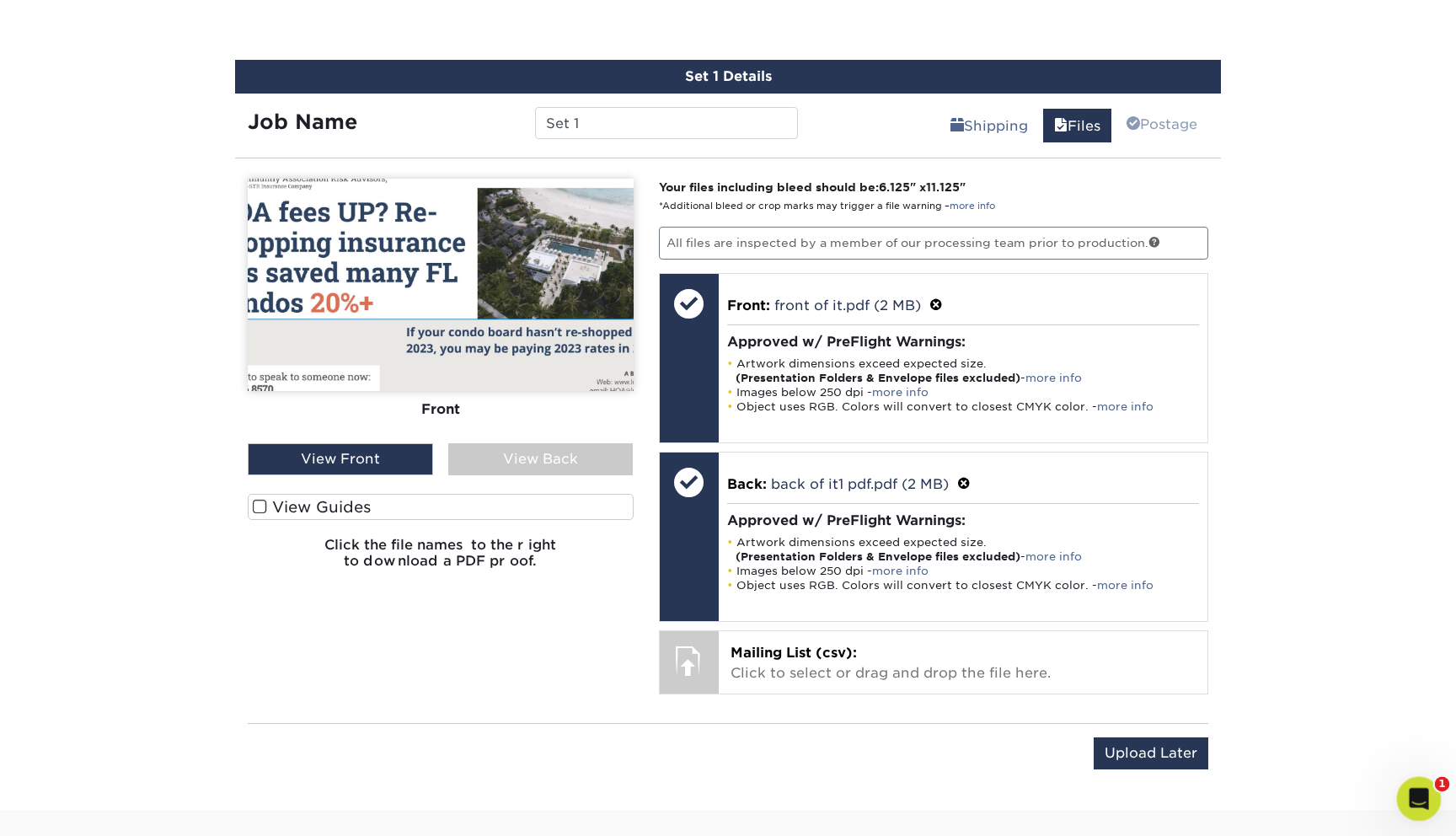
click at [1406, 789] on div "Open Intercom Messenger" at bounding box center [1415, 796] width 55 height 55
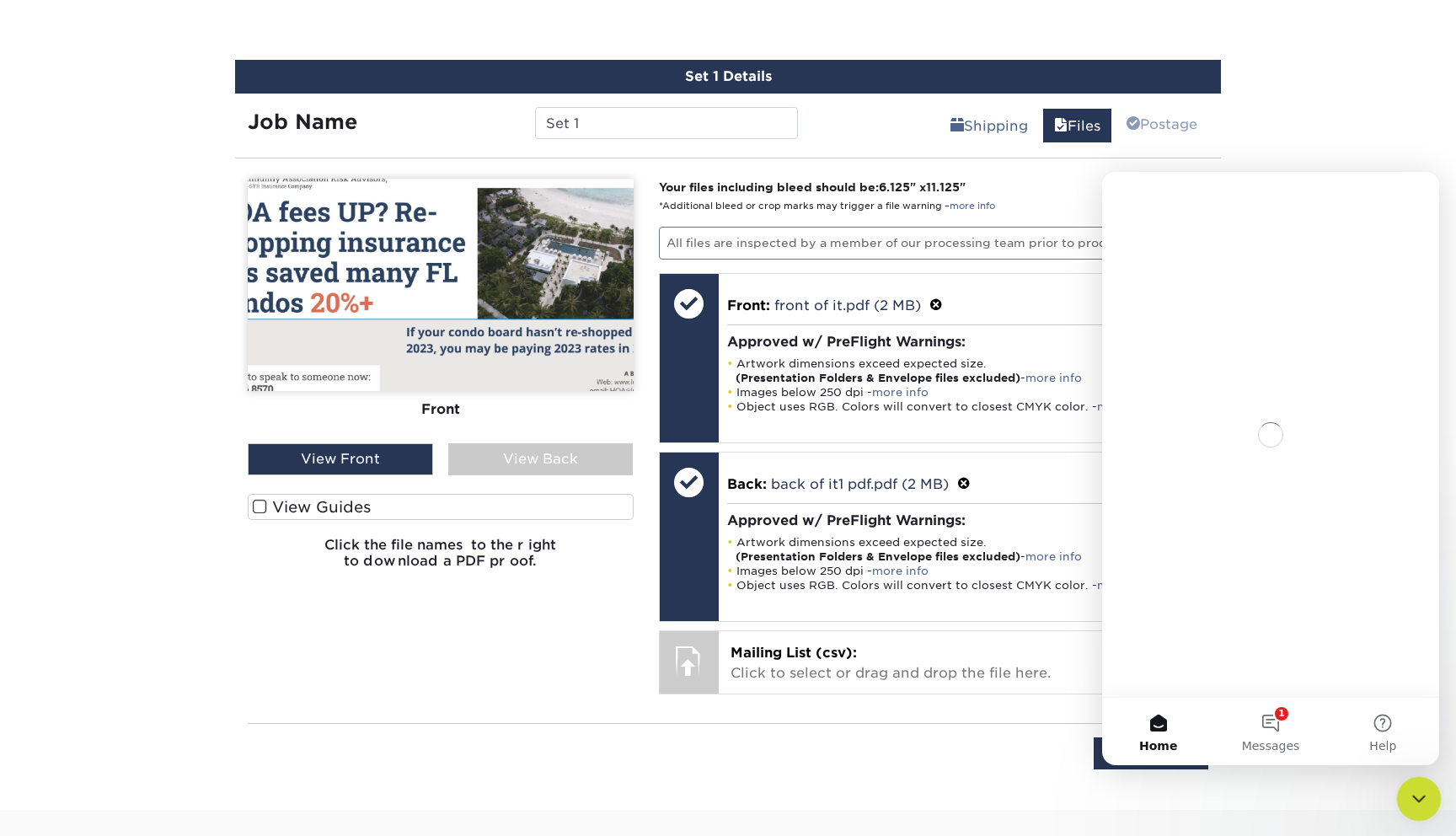
scroll to position [0, 0]
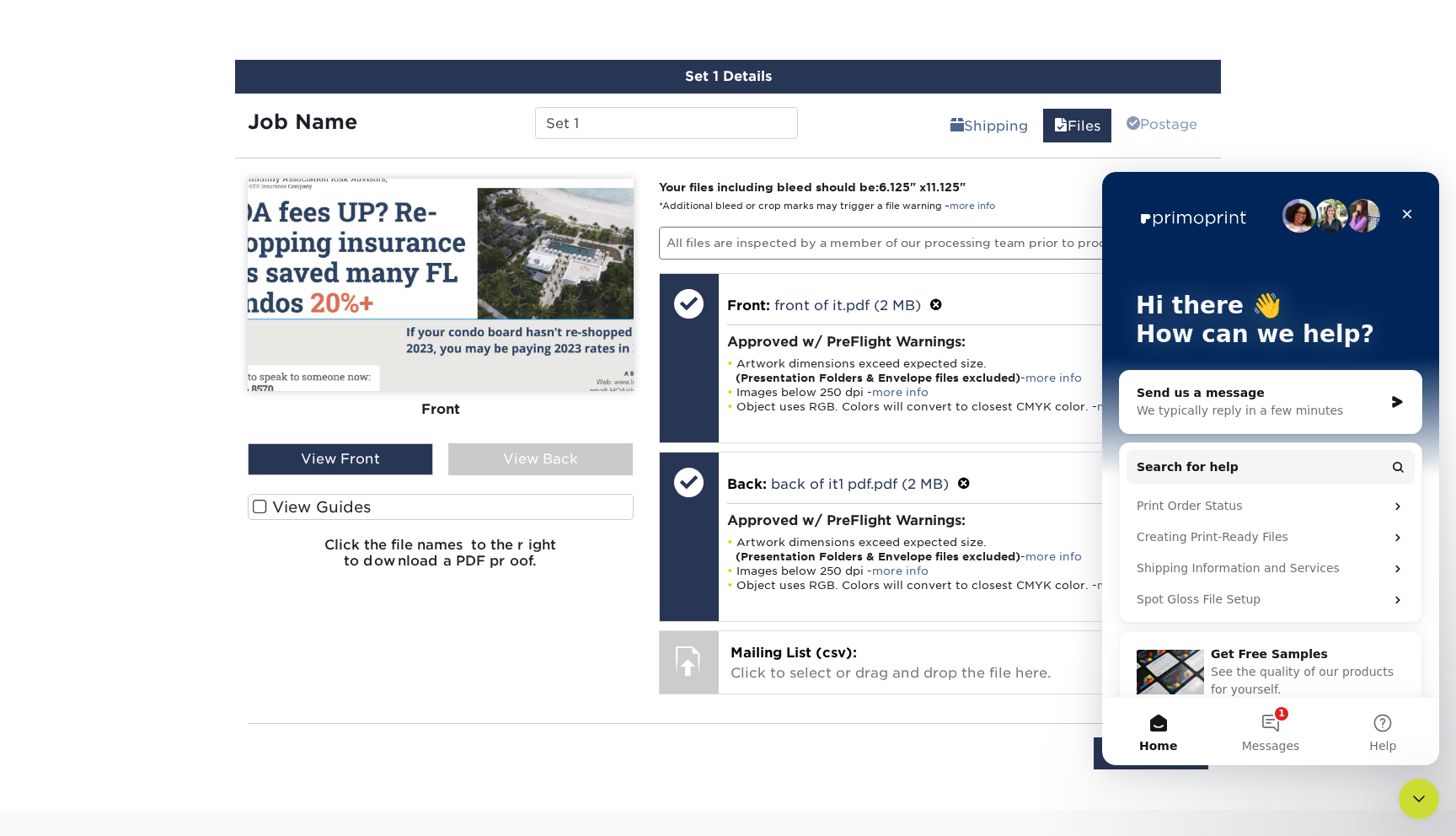
click at [1309, 403] on div "We typically reply in a few minutes" at bounding box center [1260, 411] width 247 height 18
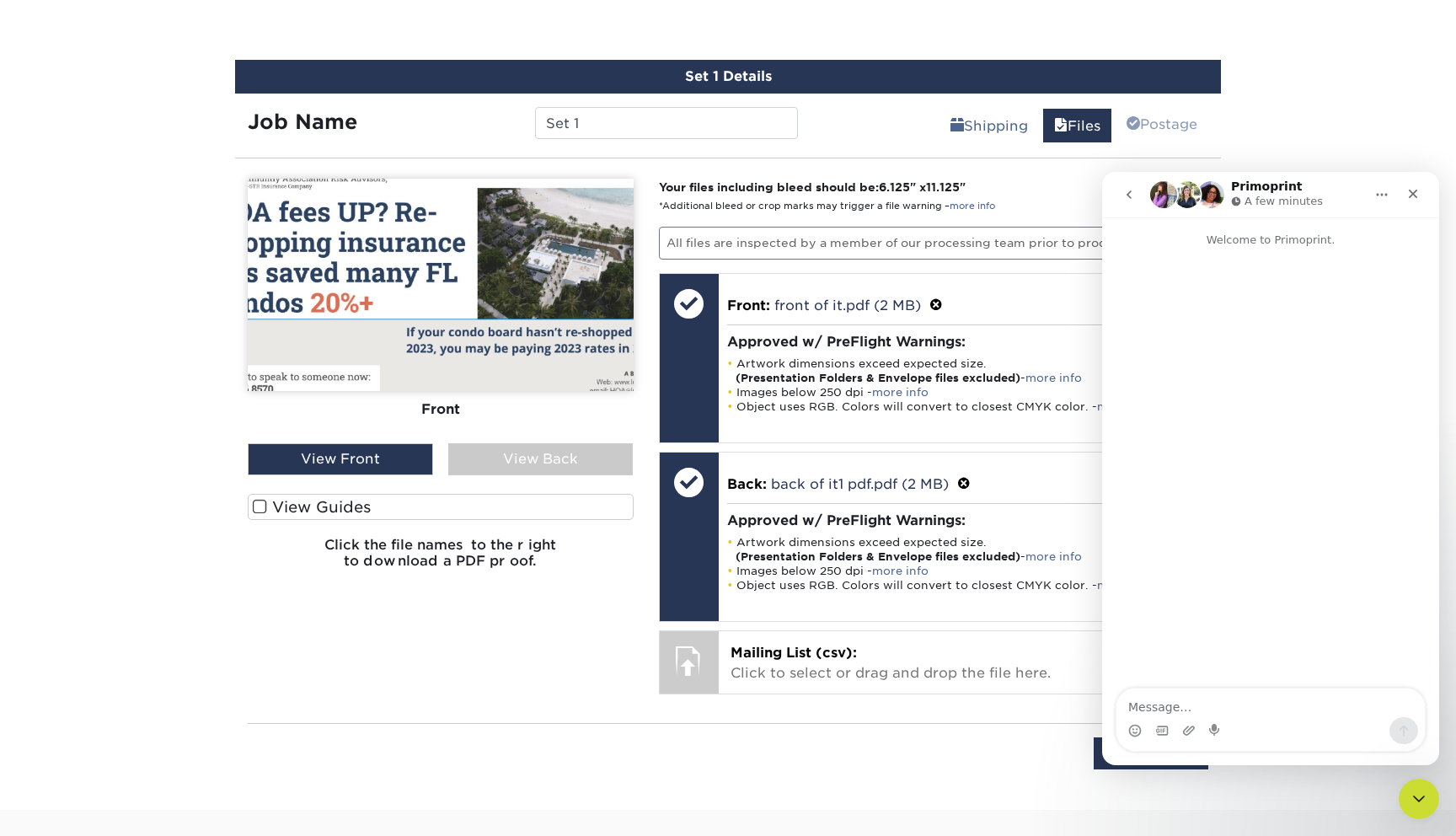
click at [1265, 700] on textarea "Message…" at bounding box center [1270, 702] width 309 height 29
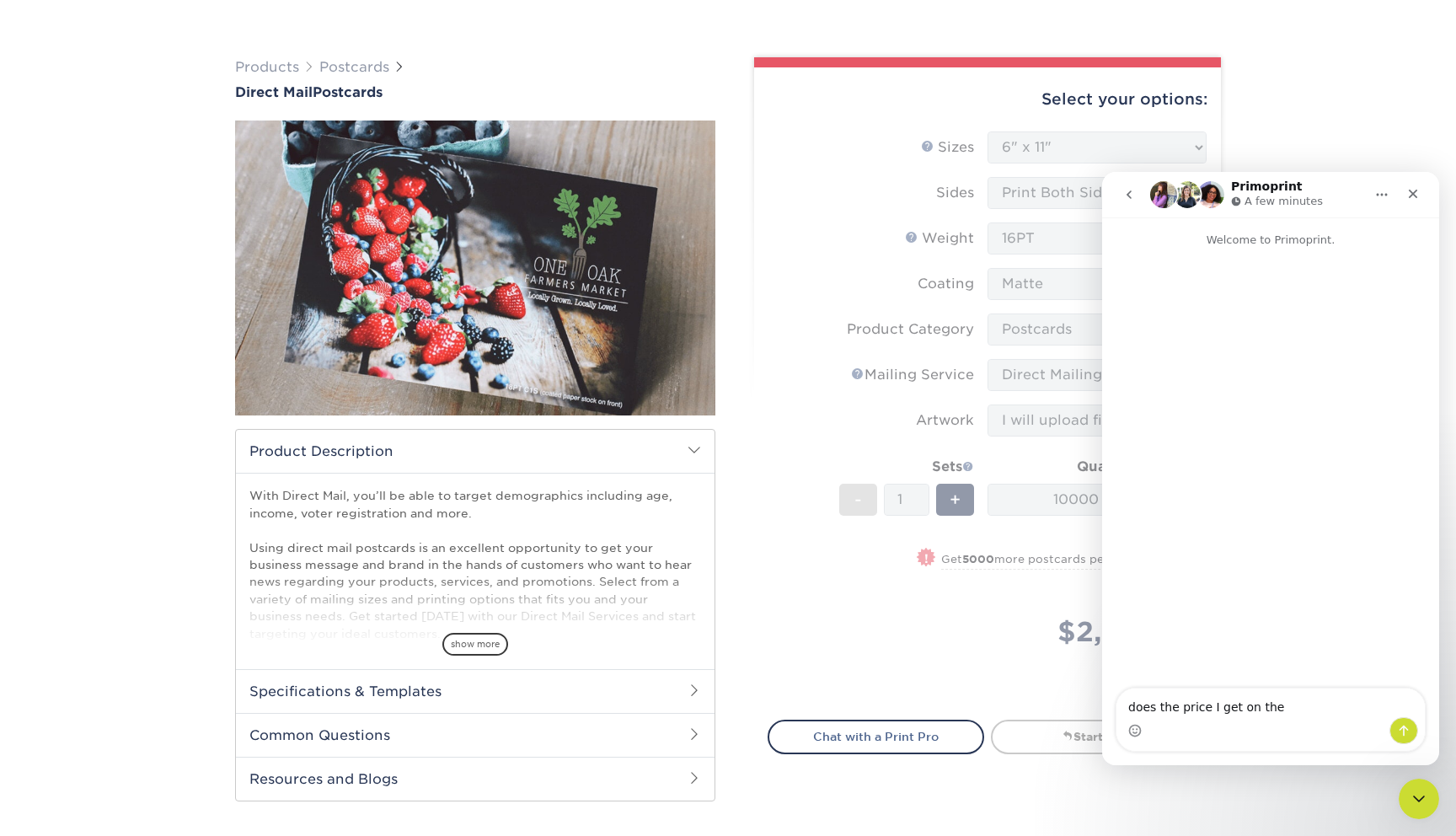
scroll to position [87, 0]
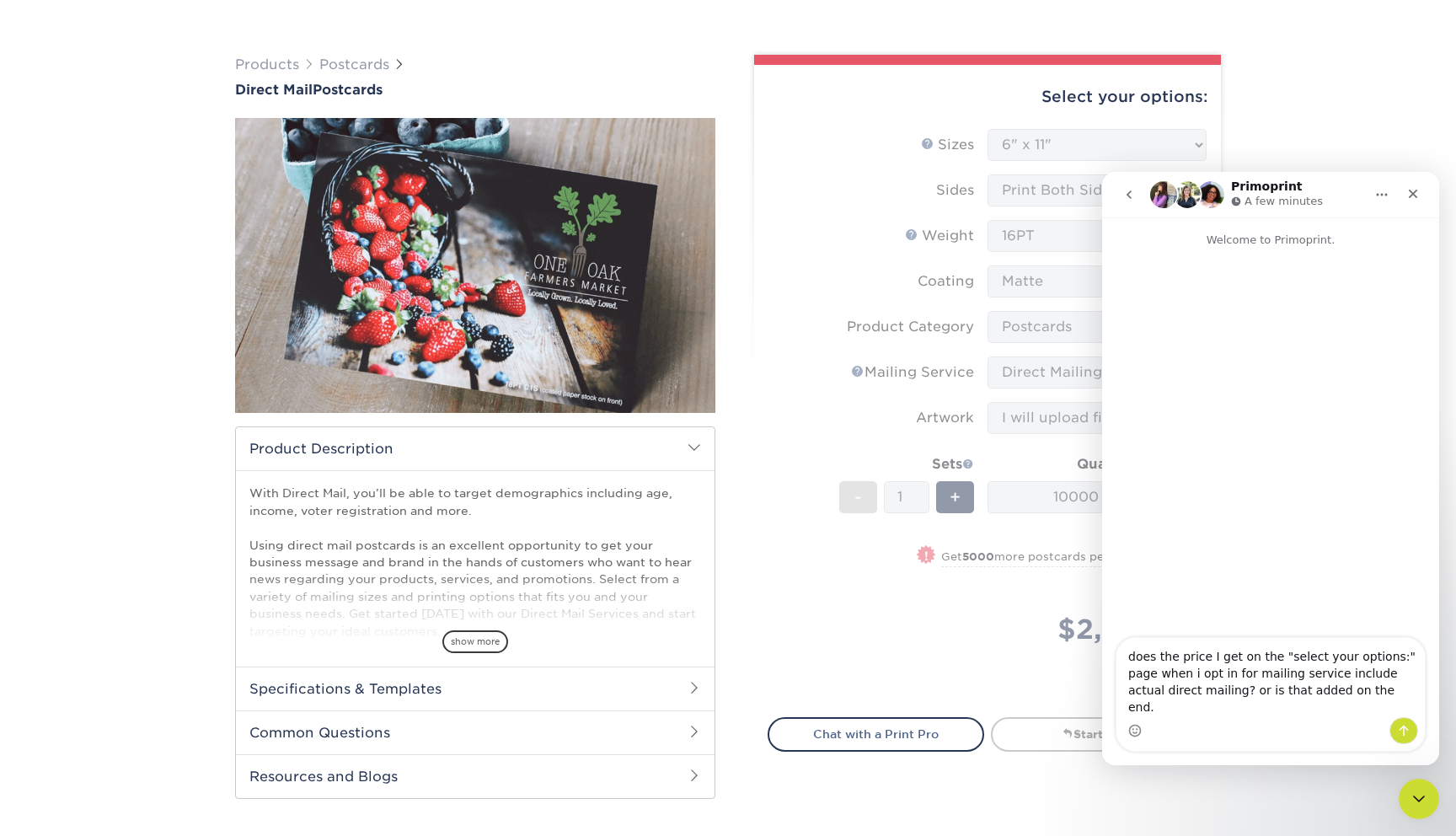
type textarea "does the price I get on the "select your options:" page when i opt in for maili…"
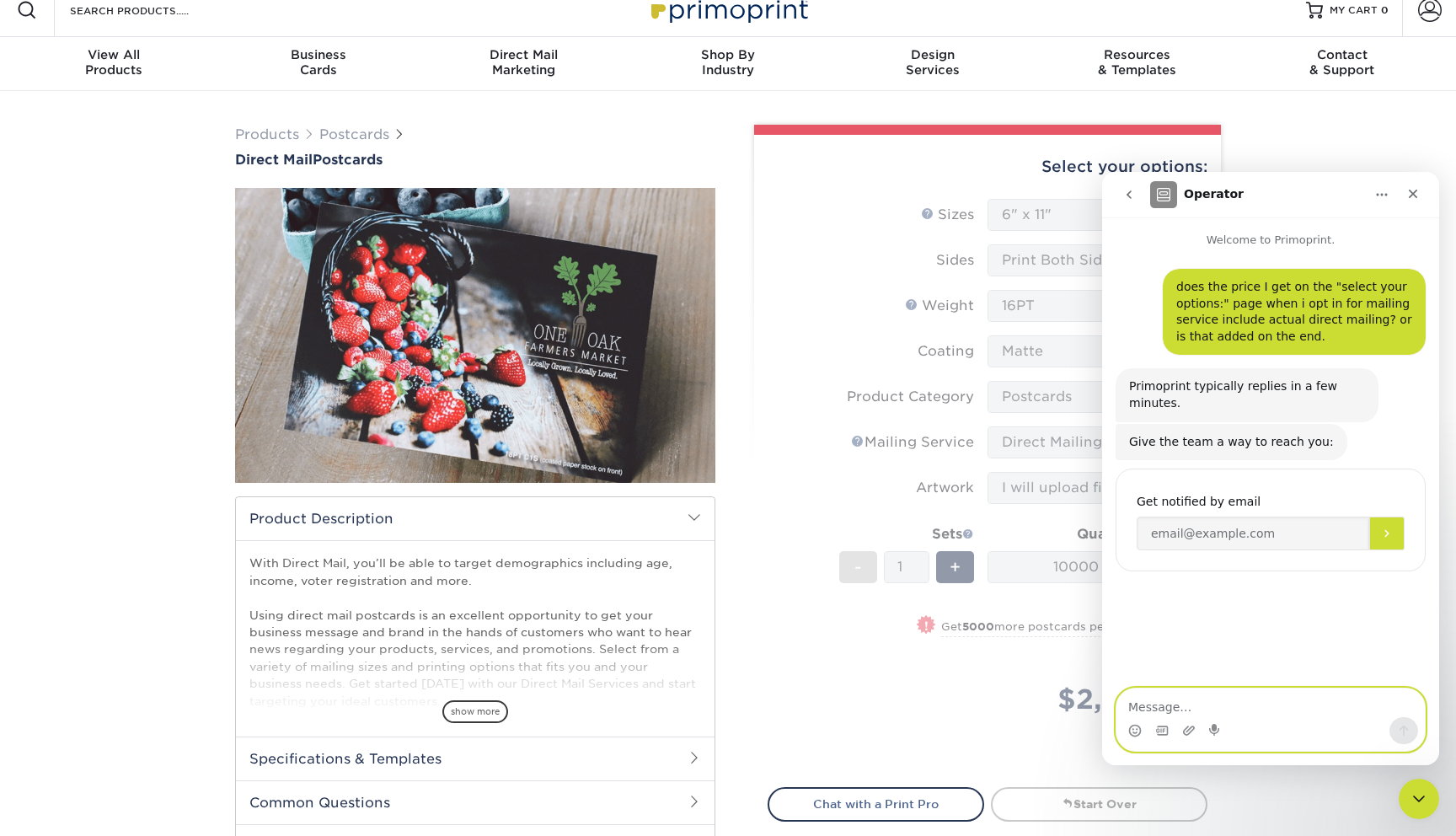
scroll to position [20, 0]
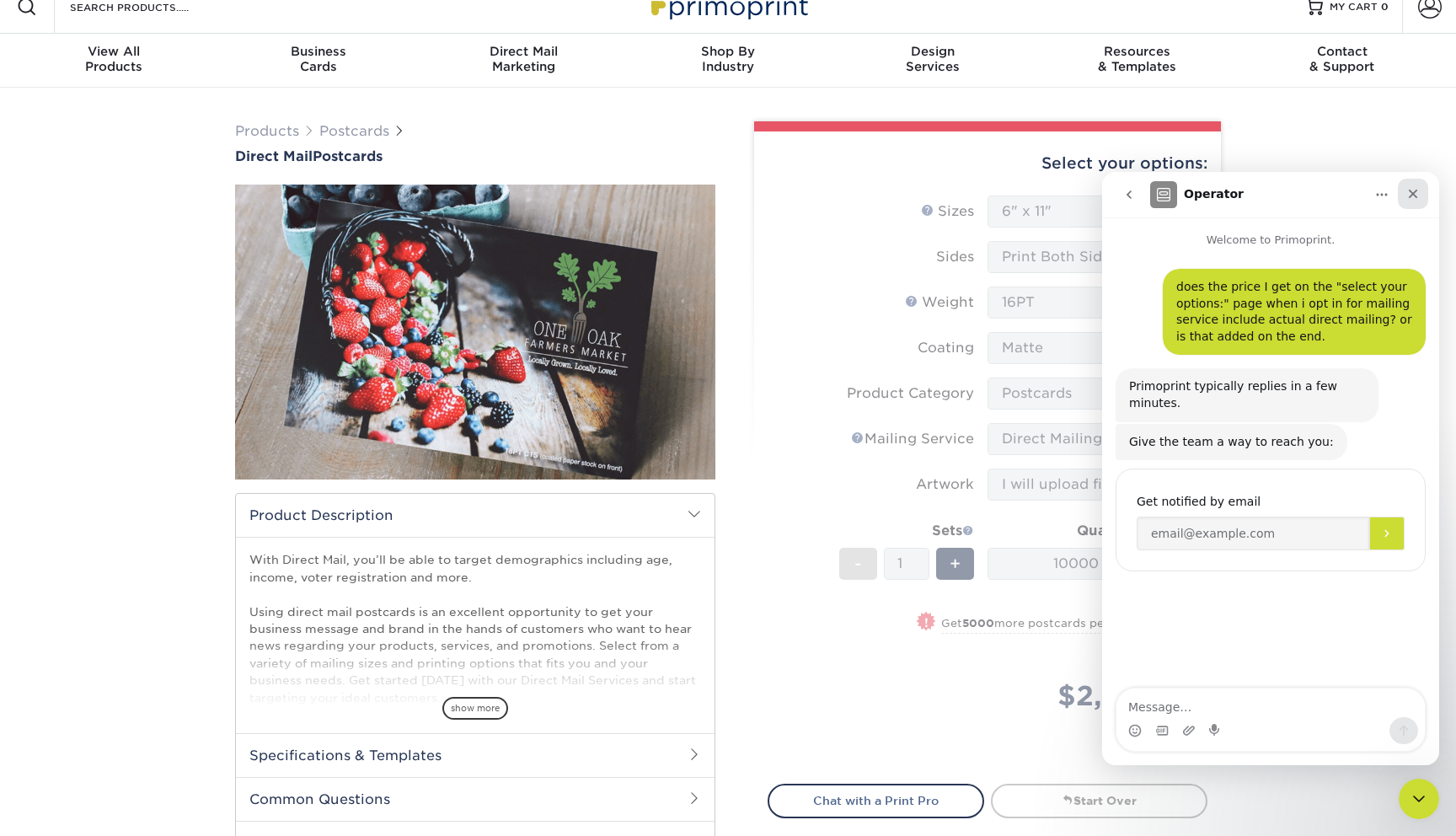
click at [1419, 193] on div "Close" at bounding box center [1412, 194] width 31 height 31
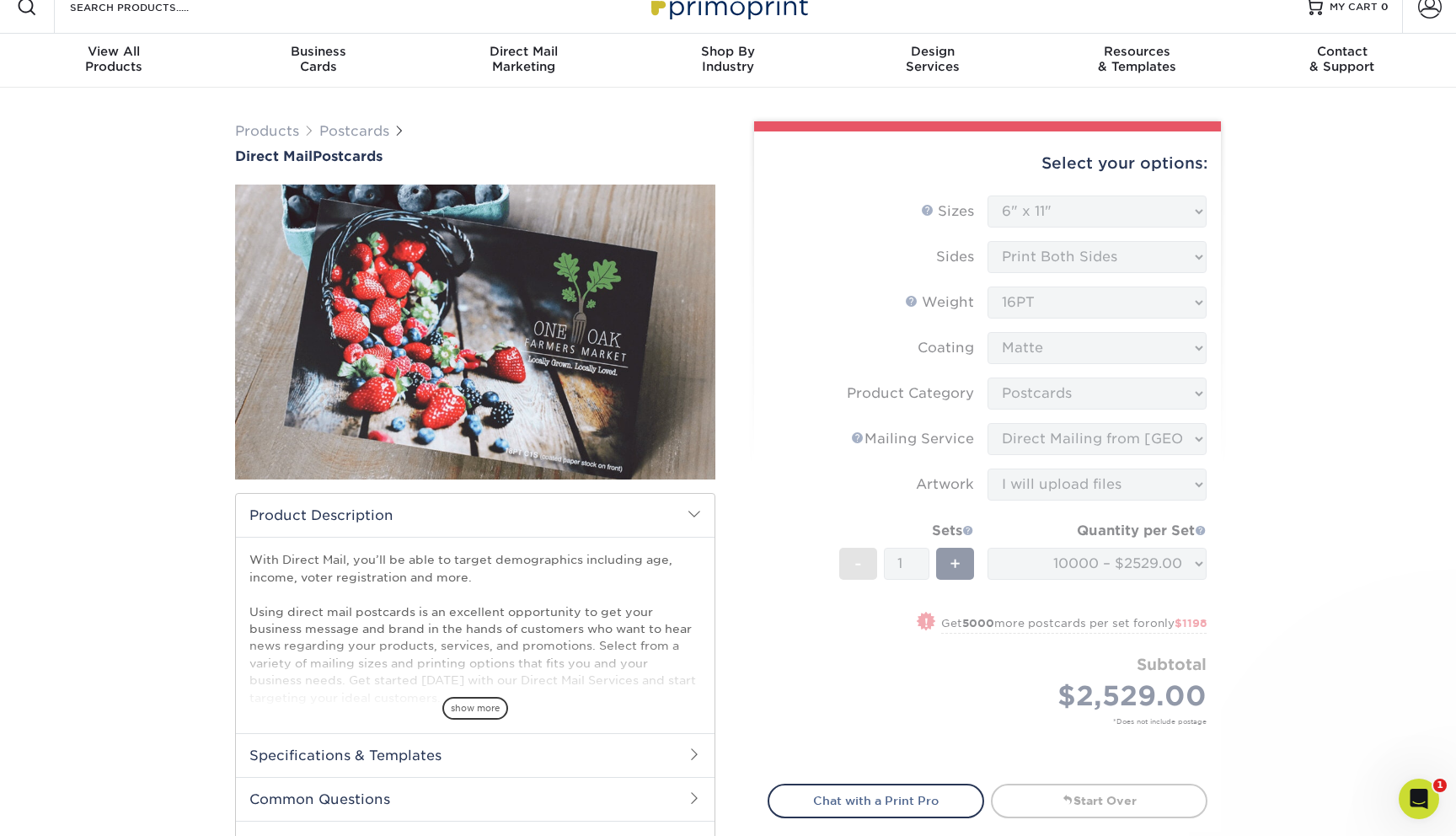
scroll to position [0, 0]
click at [1421, 804] on icon "Open Intercom Messenger" at bounding box center [1416, 796] width 28 height 28
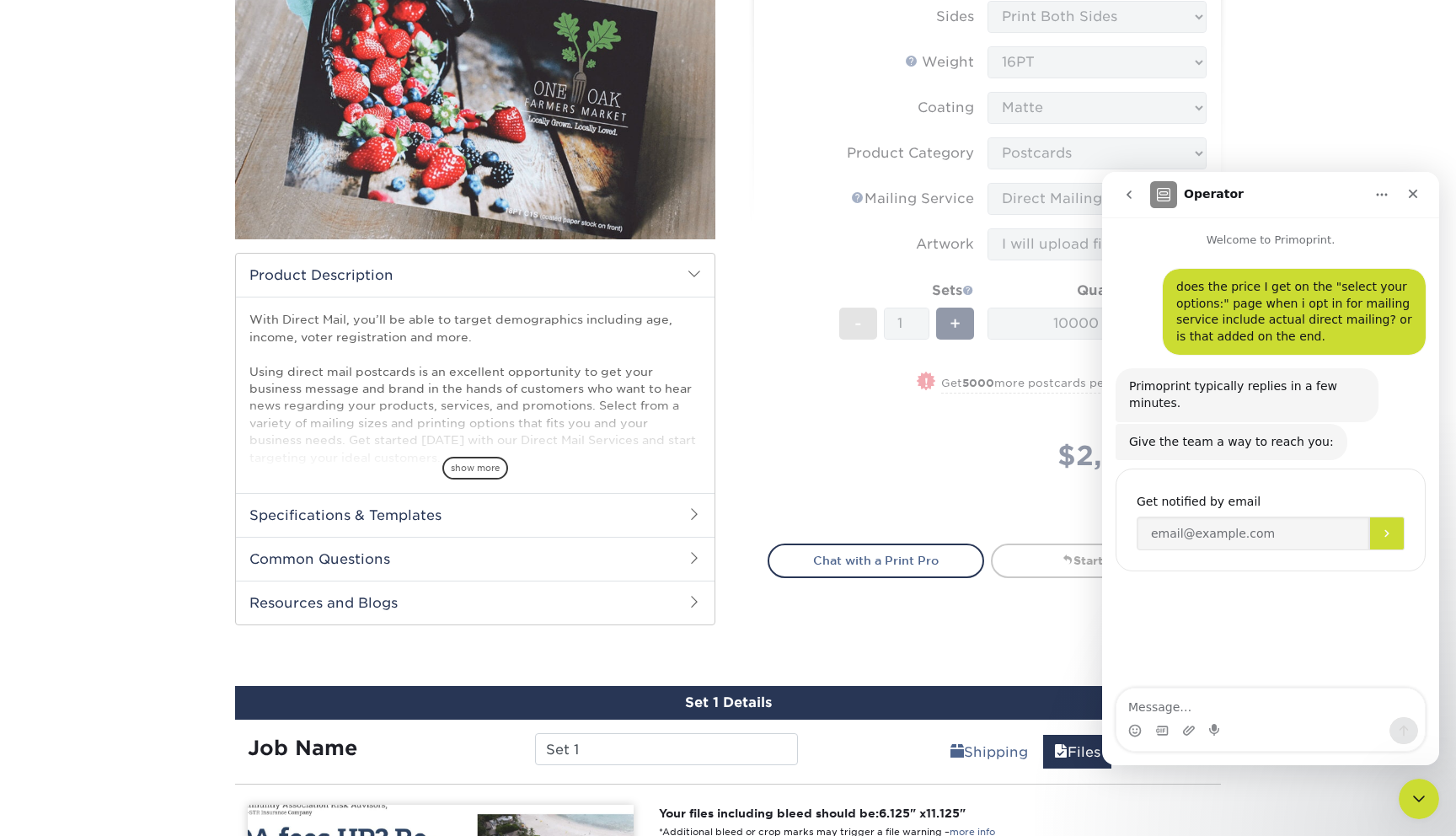
scroll to position [262, 0]
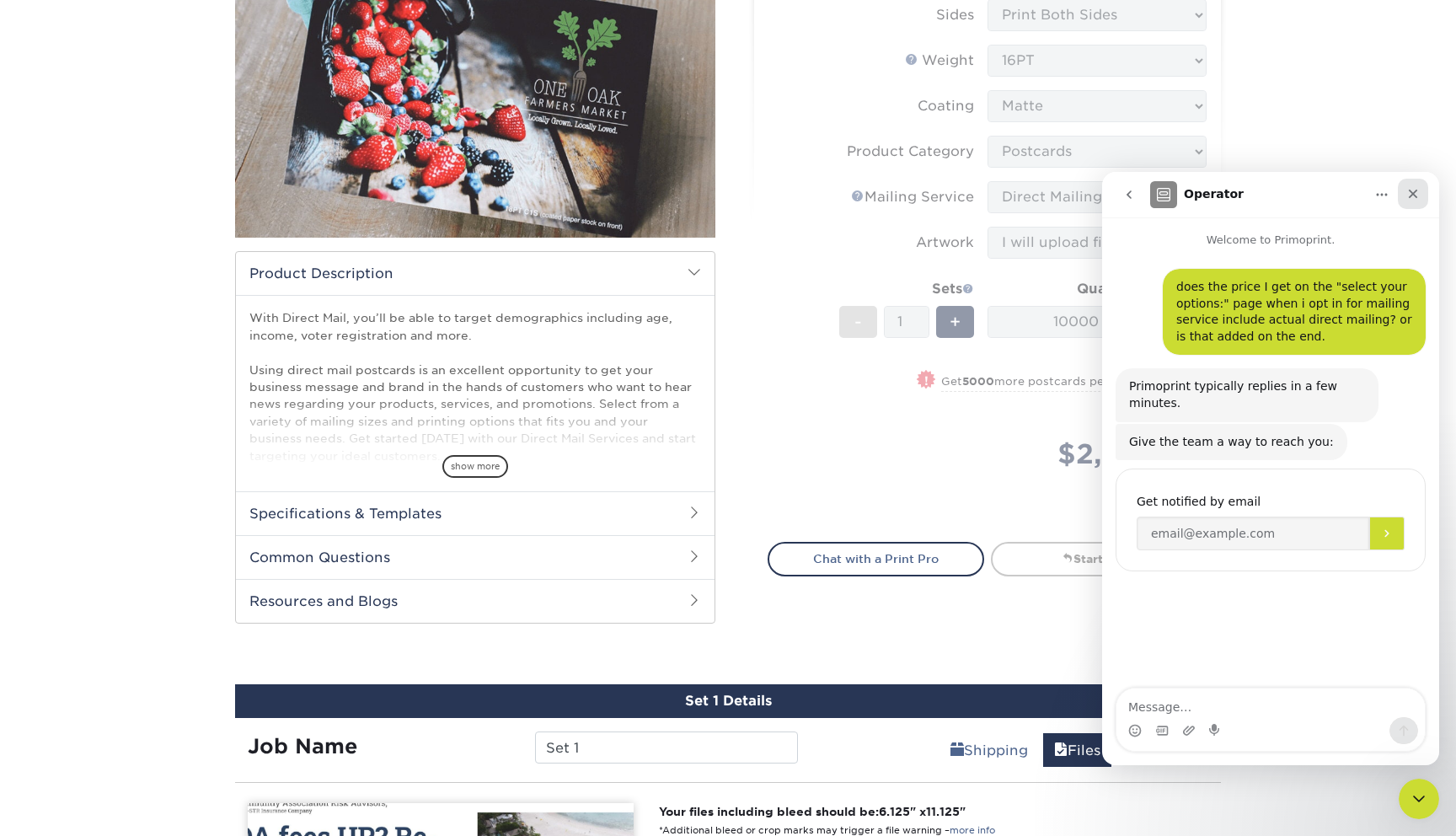
click at [1407, 190] on icon "Close" at bounding box center [1412, 194] width 14 height 14
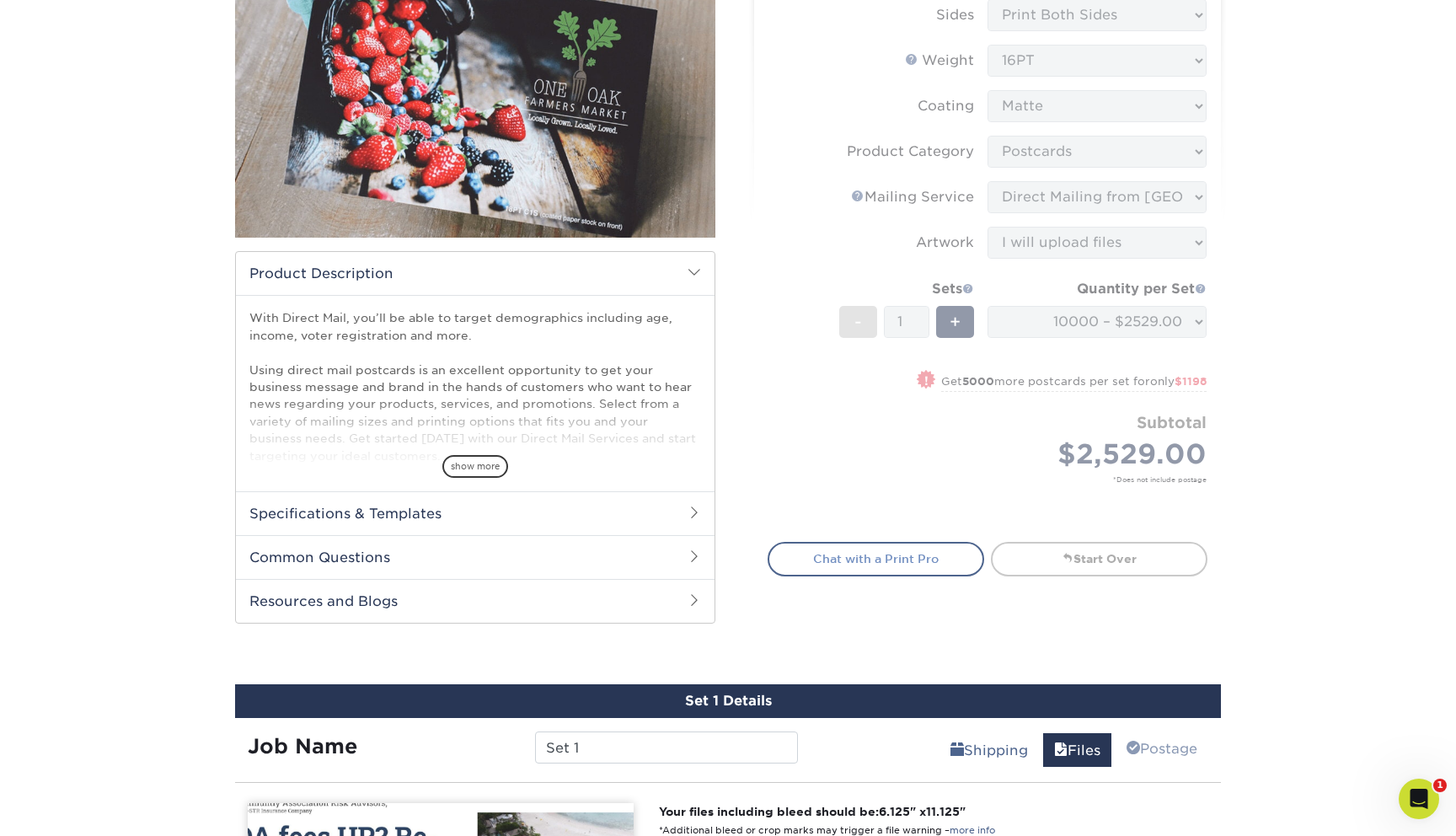
click at [944, 569] on link "Chat with a Print Pro" at bounding box center [875, 559] width 217 height 34
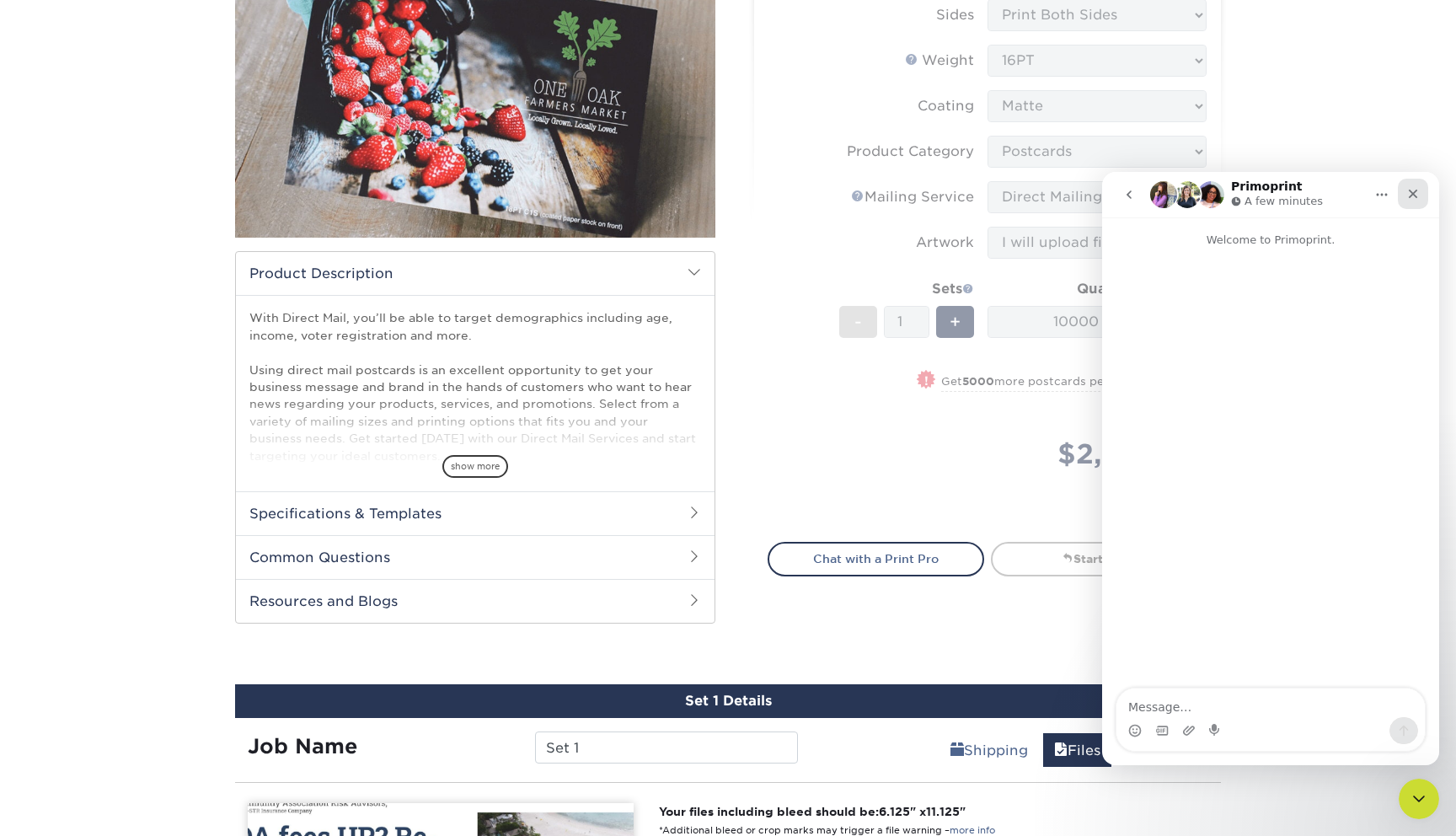
click at [1406, 194] on icon "Close" at bounding box center [1412, 194] width 14 height 14
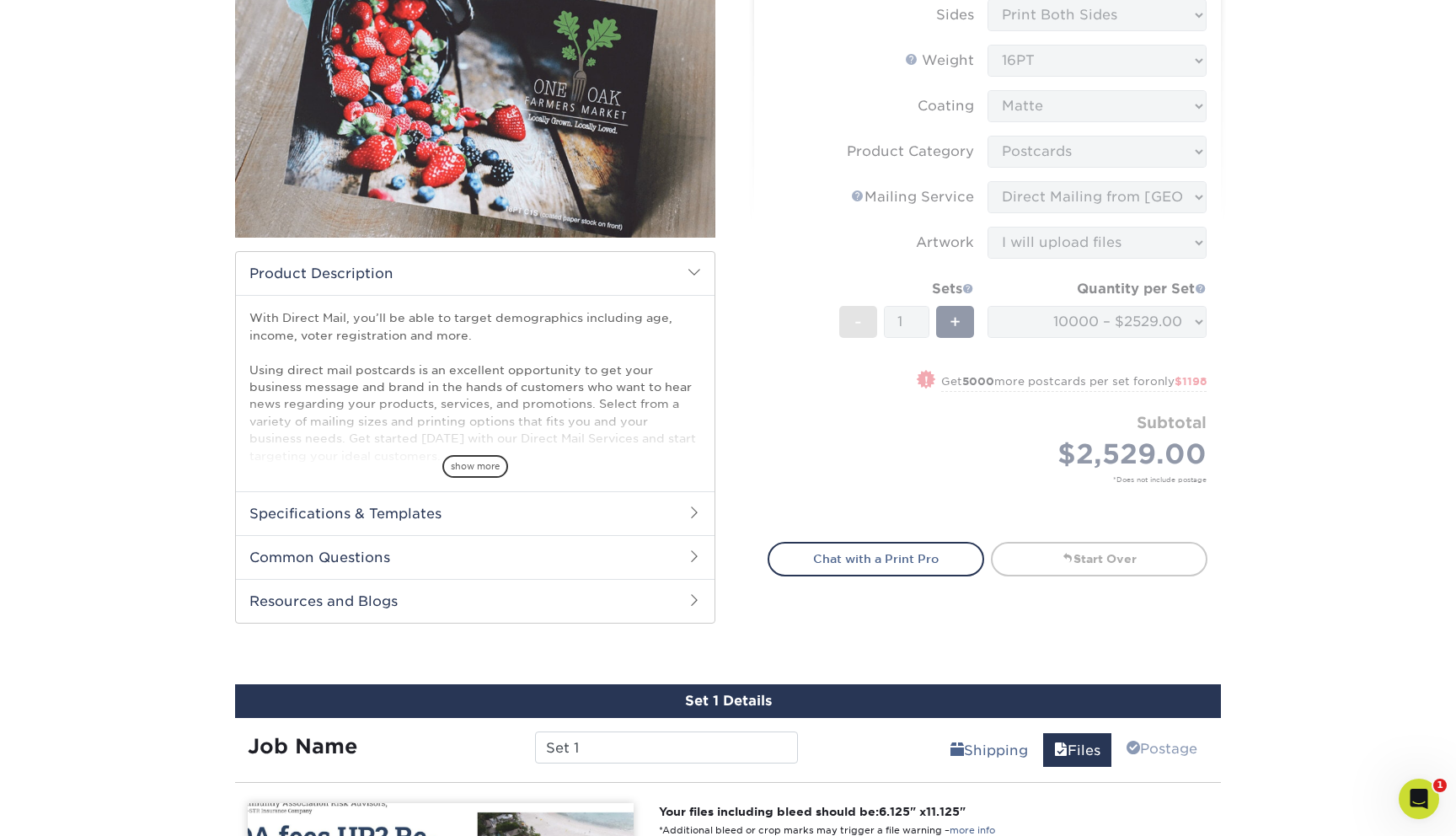
click at [1090, 576] on div "Select your options: Sizes Help Sizes Please Select 1.5" x 7" 2" x 4" 2" x 6" 2…" at bounding box center [987, 239] width 467 height 700
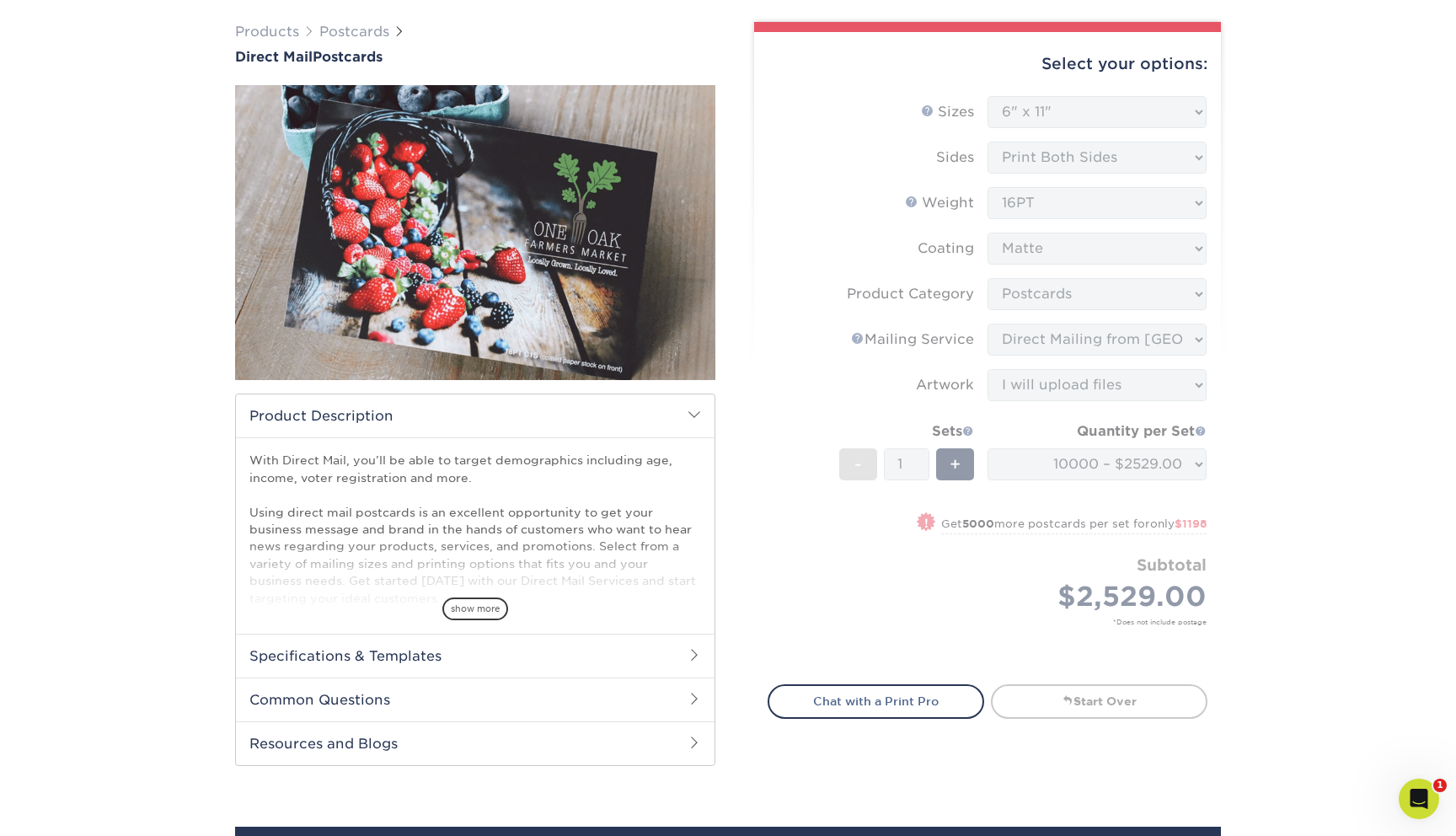
scroll to position [105, 0]
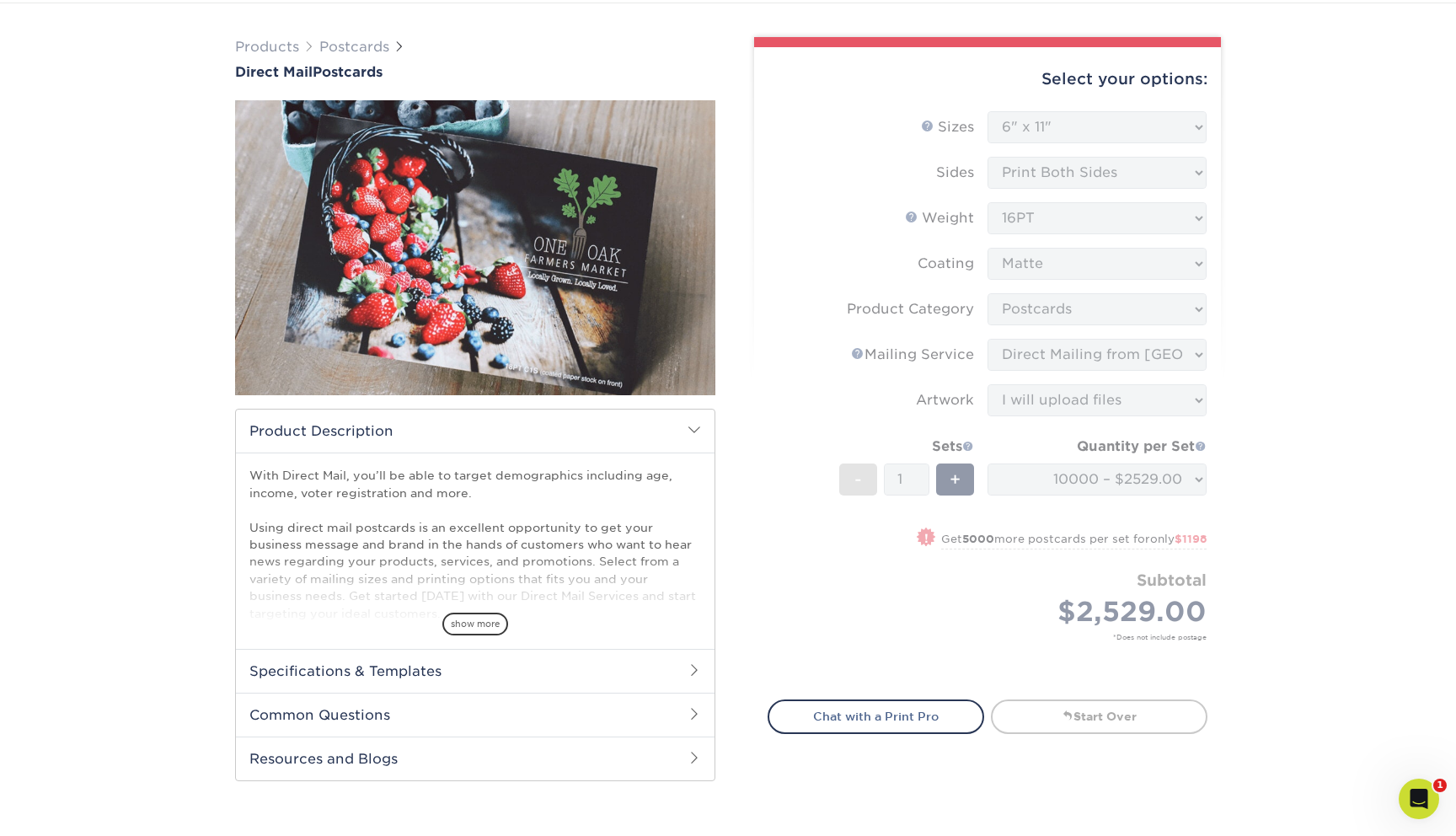
click at [1154, 508] on form "Sizes Help Sizes Please Select 1.5" x 7" 2" x 4" 2" x 6" 2" x 7" 2" x 8" 2.12" …" at bounding box center [987, 395] width 440 height 569
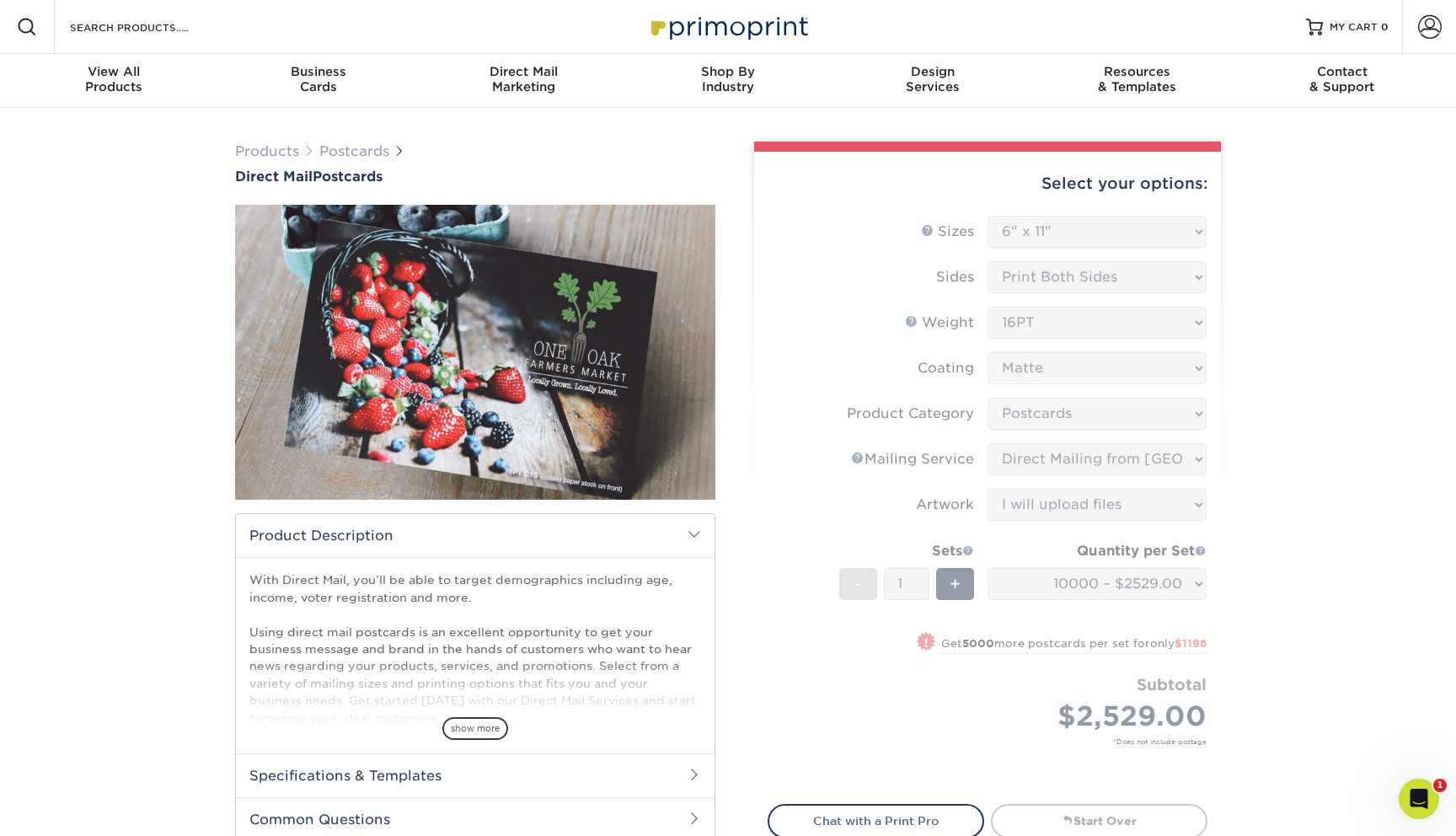
click at [979, 633] on form "Sizes Help Sizes Please Select 1.5" x 7" 2" x 4" 2" x 6" 2" x 7" 2" x 8" 2.12" …" at bounding box center [987, 500] width 440 height 569
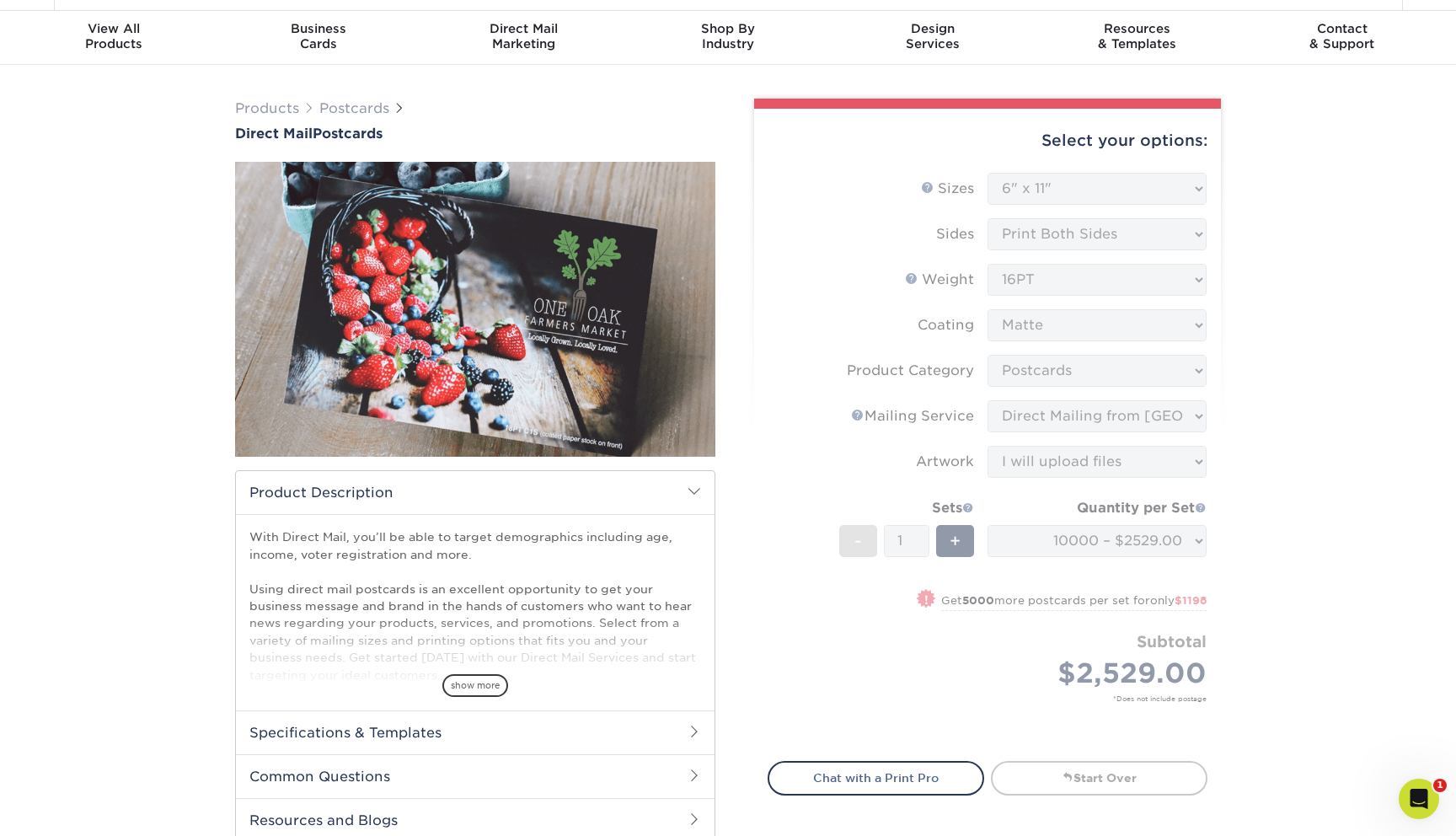
scroll to position [45, 0]
